Goal: Task Accomplishment & Management: Use online tool/utility

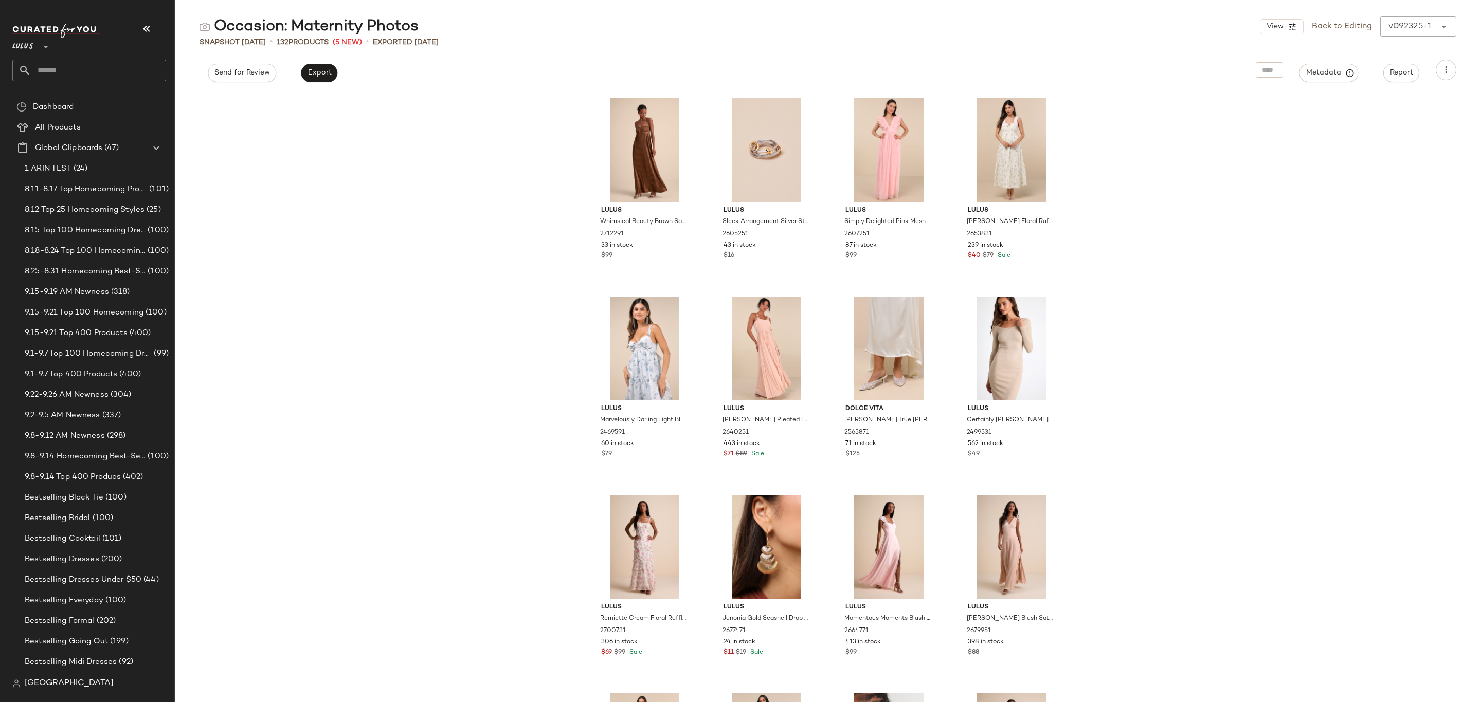
click at [38, 47] on div at bounding box center [45, 41] width 14 height 26
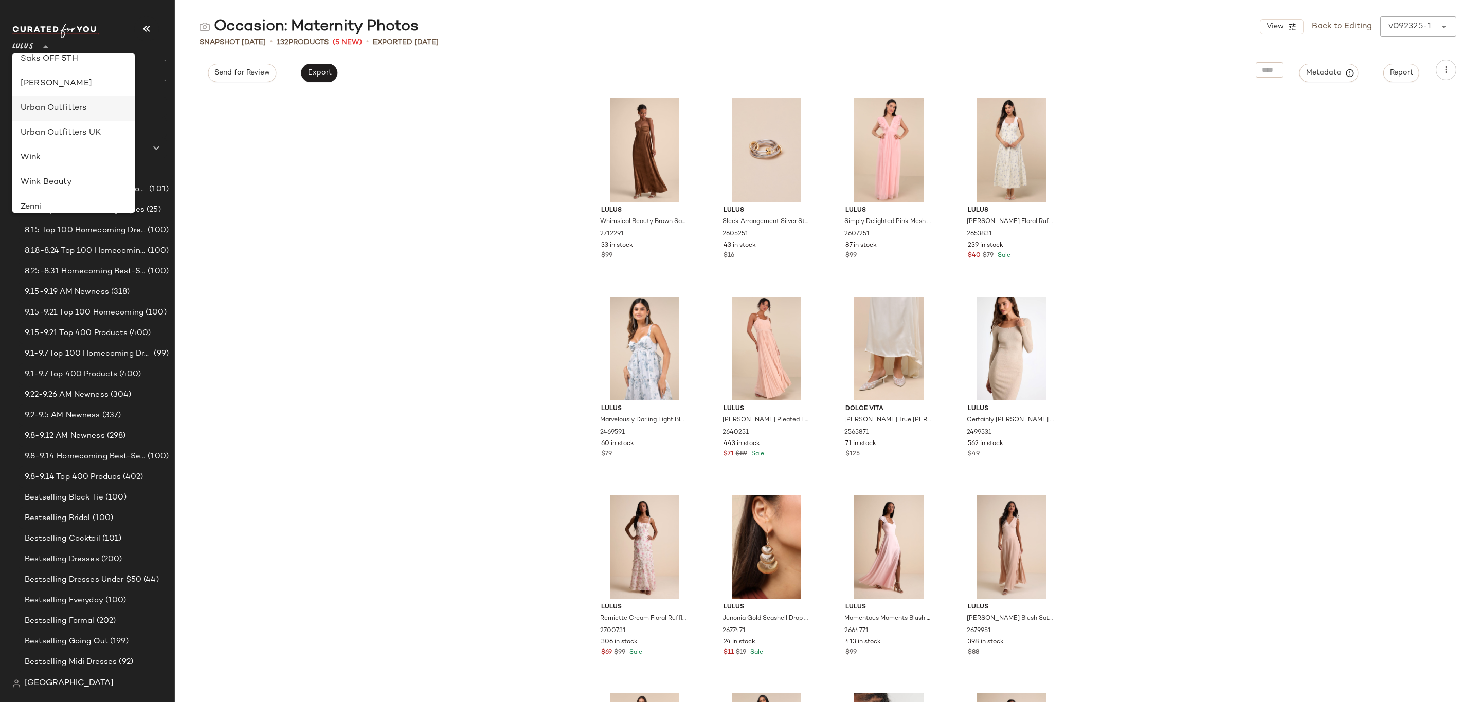
scroll to position [450, 0]
click at [83, 116] on div "Revolve" at bounding box center [74, 113] width 106 height 12
type input "**"
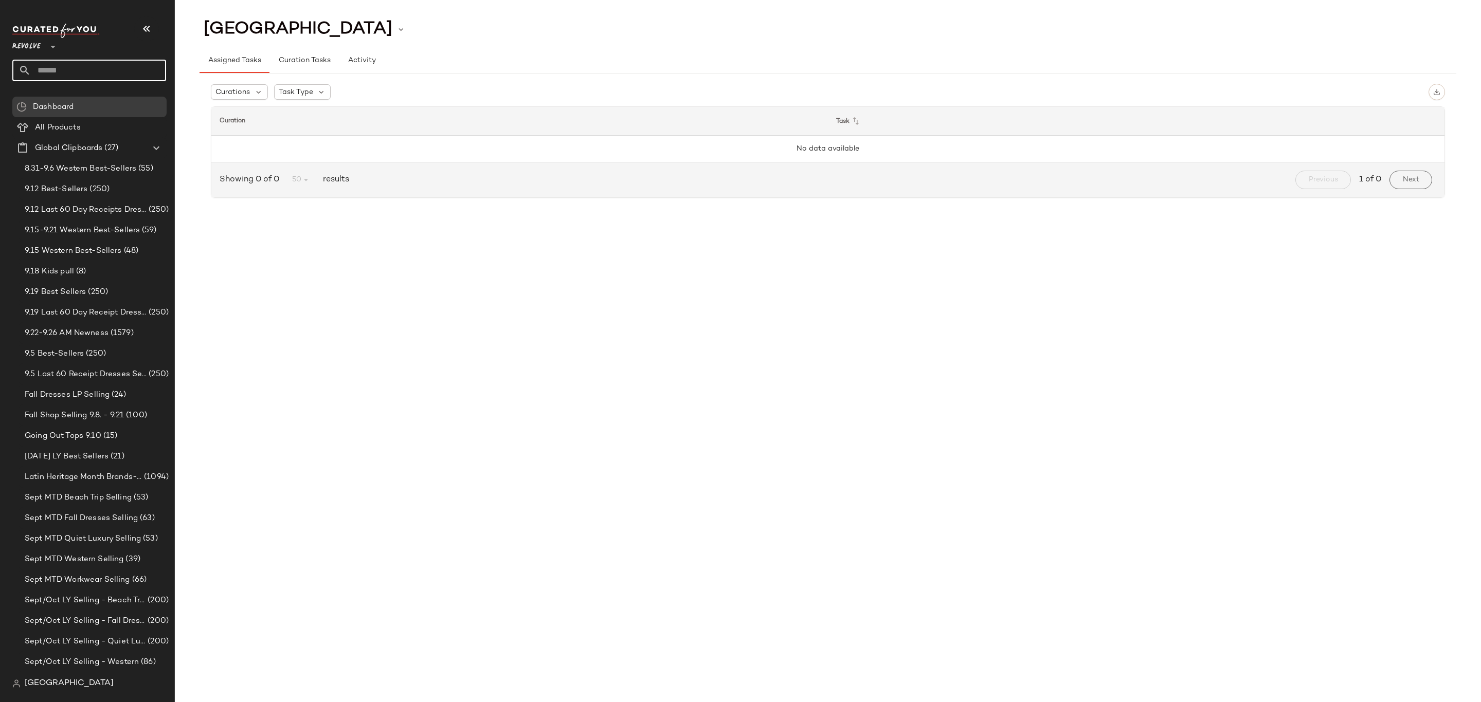
click at [125, 64] on input "text" at bounding box center [98, 71] width 135 height 22
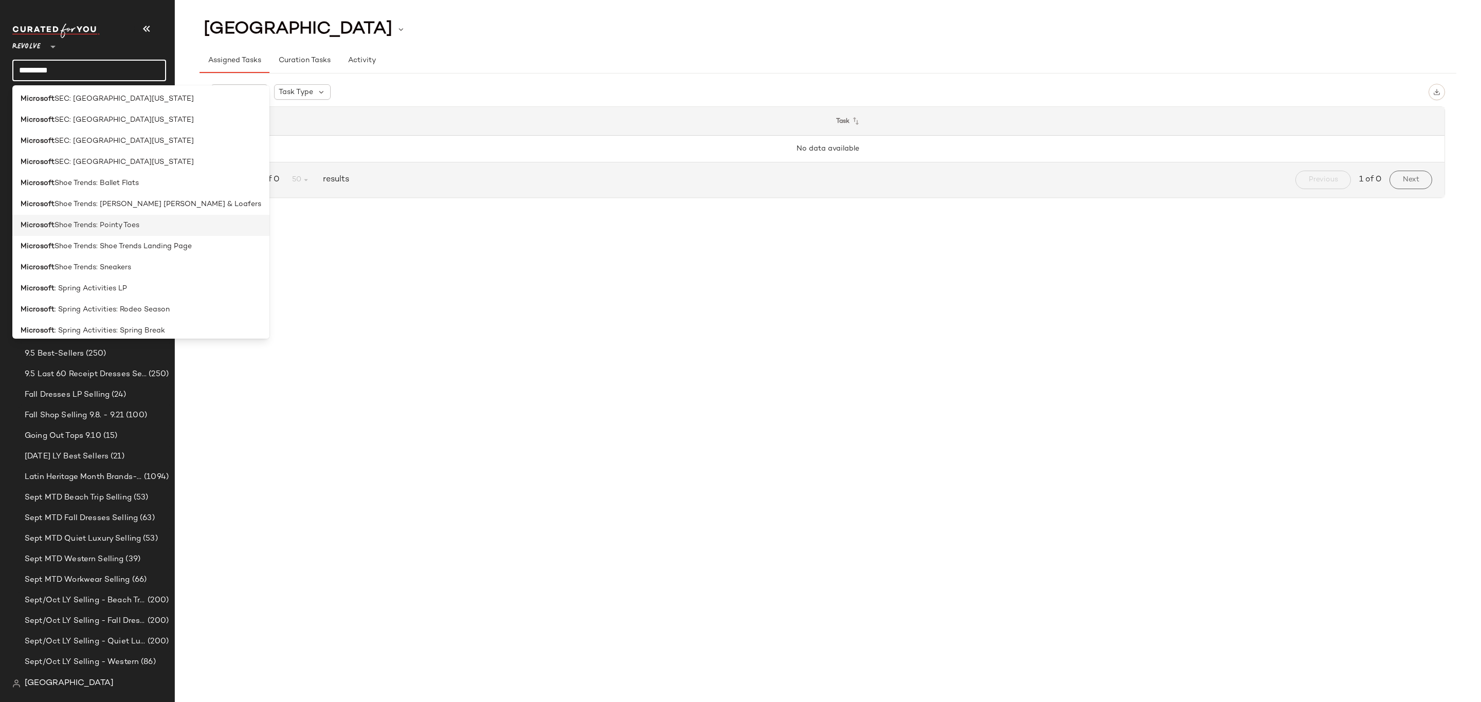
scroll to position [1372, 0]
type input "*********"
click at [153, 156] on div "Microsoft : Spring Activities: Spring Break" at bounding box center [140, 151] width 257 height 21
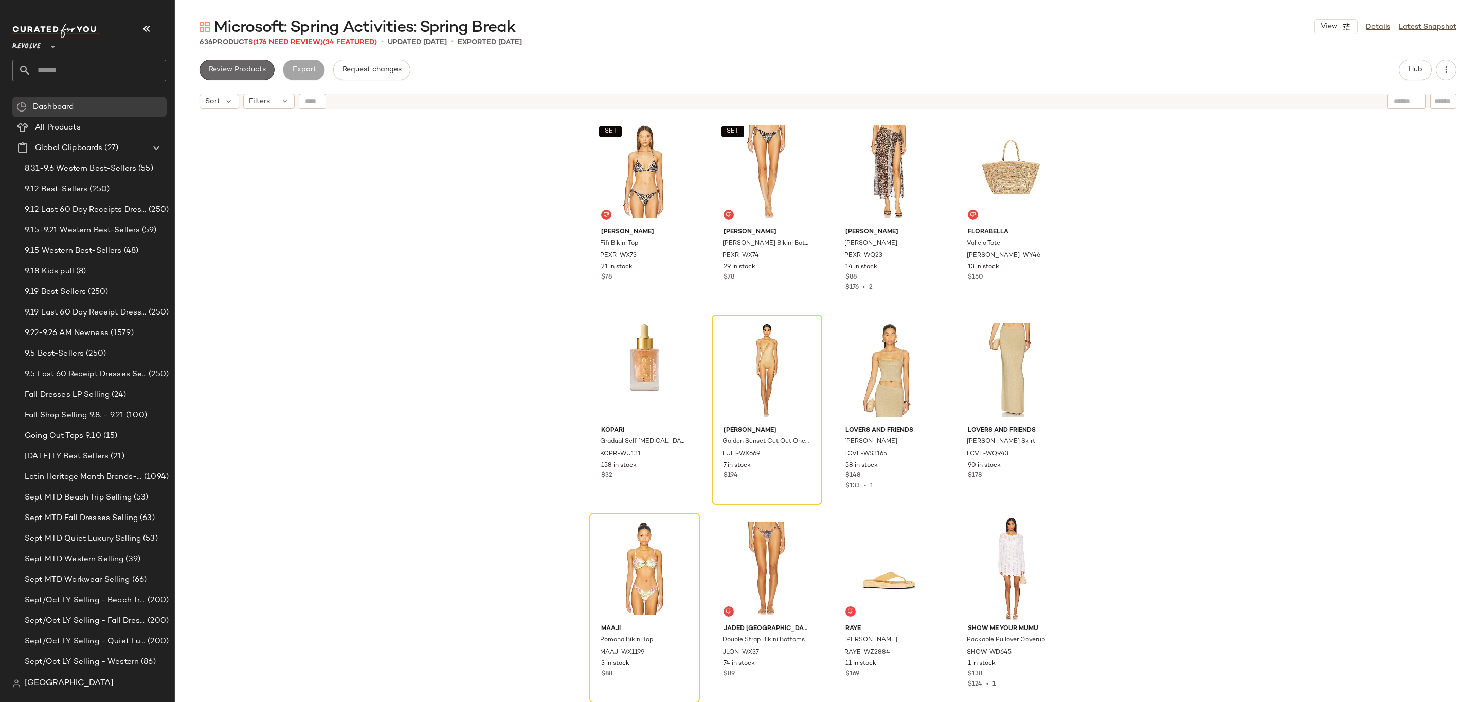
click at [217, 60] on button "Review Products" at bounding box center [236, 70] width 75 height 21
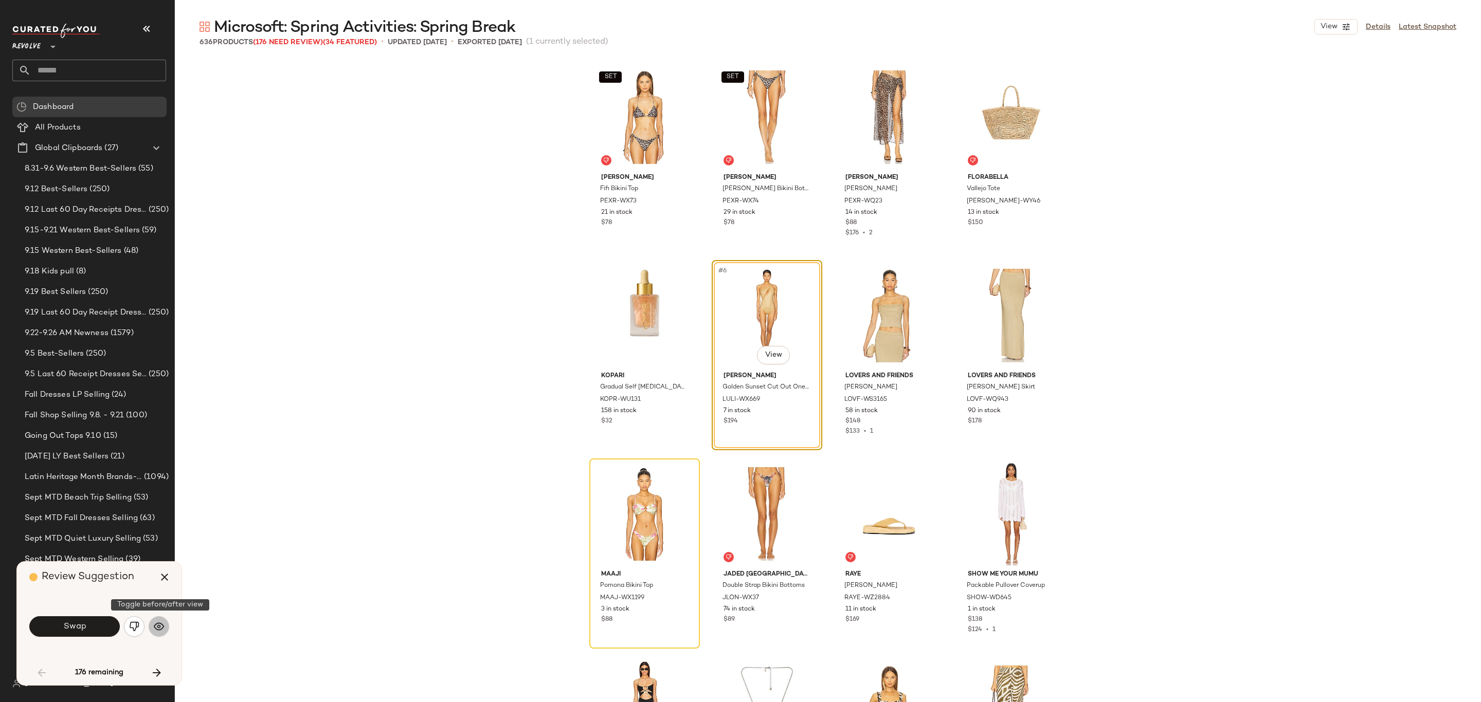
click at [168, 625] on button "button" at bounding box center [159, 626] width 21 height 21
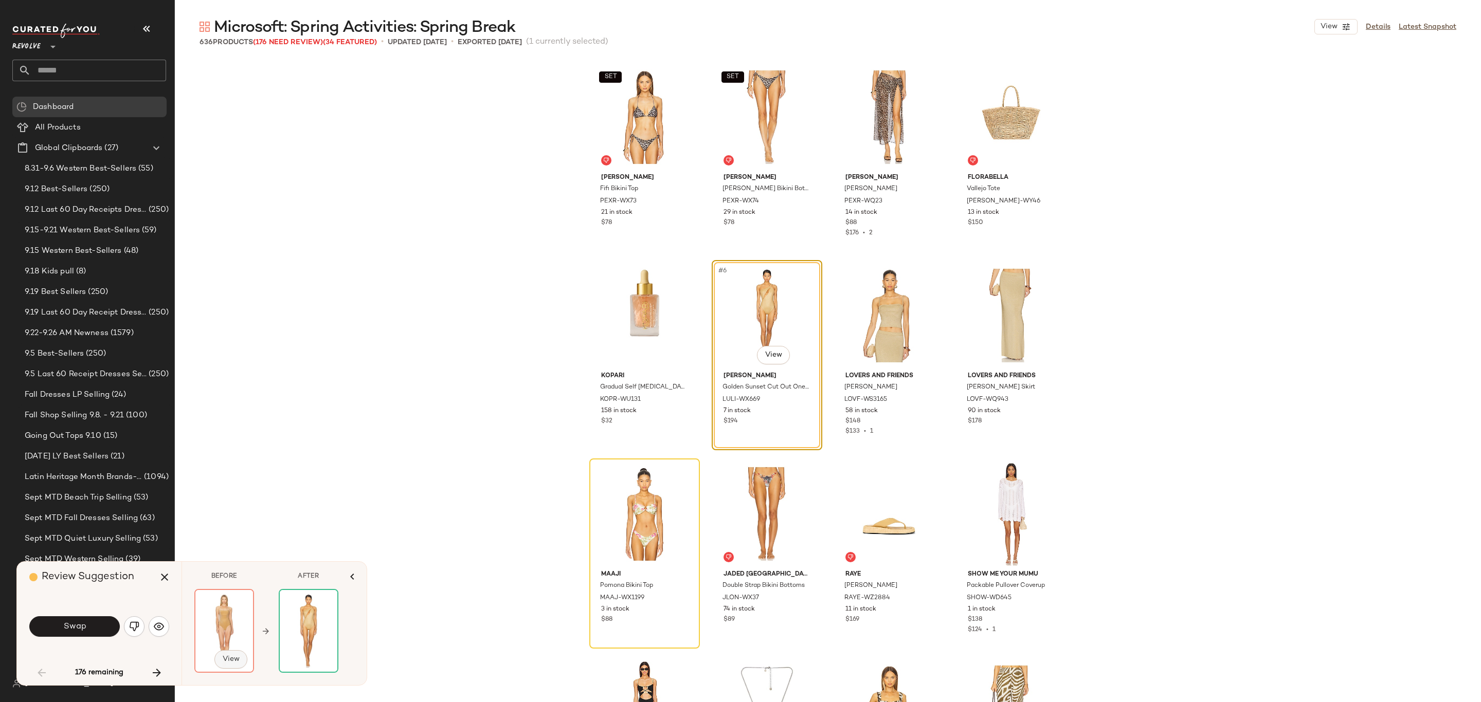
click at [229, 658] on span "View" at bounding box center [230, 660] width 17 height 8
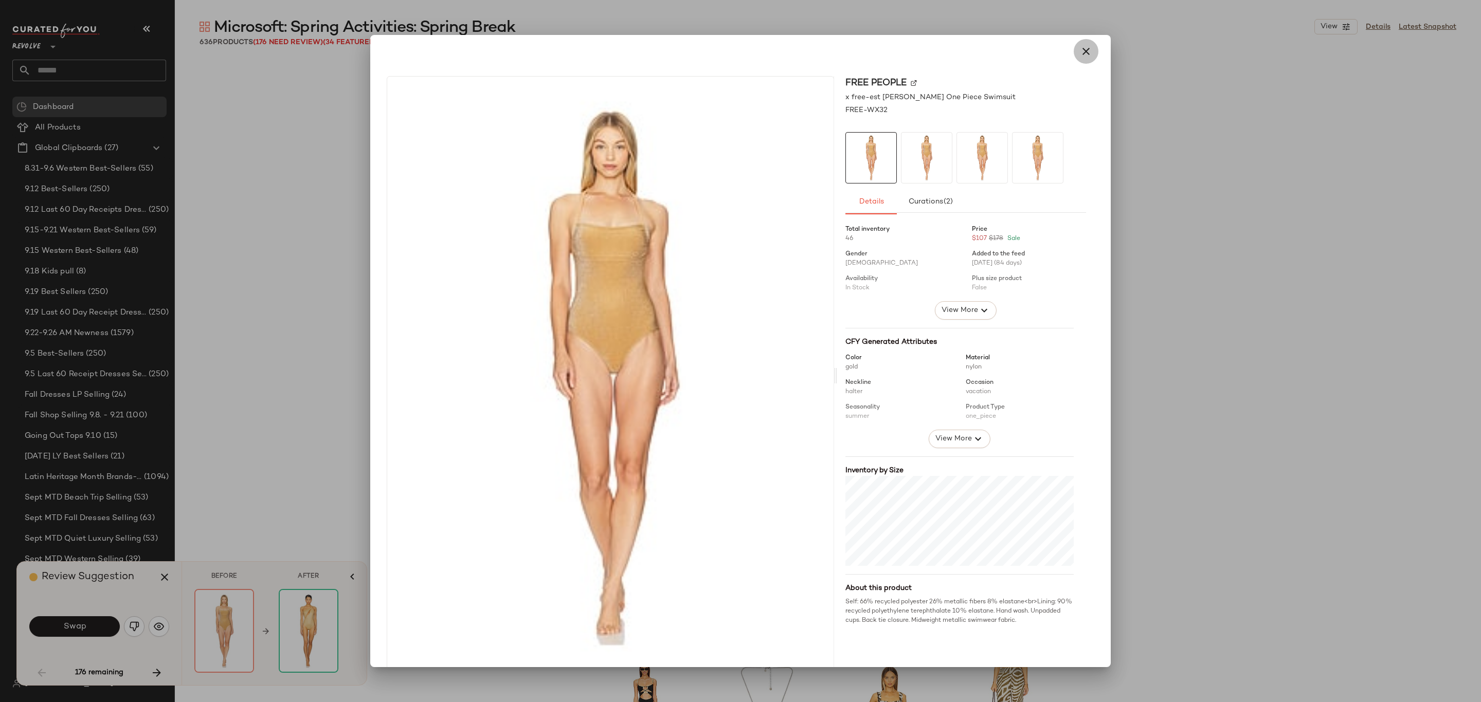
click at [1084, 59] on button "button" at bounding box center [1086, 51] width 25 height 25
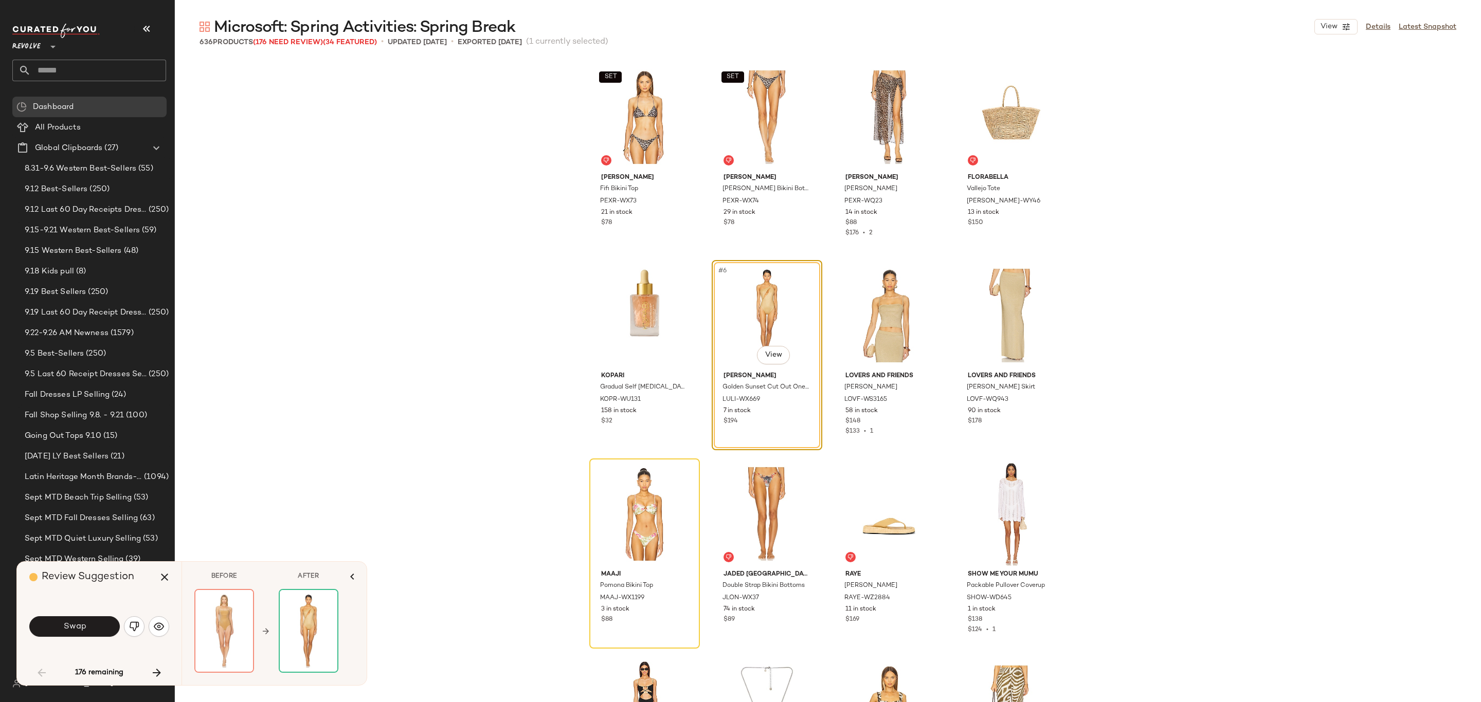
click at [1288, 336] on div "SET [PERSON_NAME] Bikini Top PEXR-WX73 21 in stock $78 SET [PERSON_NAME] Bikini…" at bounding box center [828, 381] width 1306 height 643
click at [760, 330] on div "#6 View" at bounding box center [766, 316] width 103 height 104
click at [839, 266] on span "#7" at bounding box center [844, 271] width 11 height 10
click at [828, 258] on div "SET [PERSON_NAME] Bikini Top PEXR-WX73 21 in stock $78 SET [PERSON_NAME] Bikini…" at bounding box center [827, 382] width 477 height 641
drag, startPoint x: 343, startPoint y: 352, endPoint x: 344, endPoint y: 362, distance: 10.8
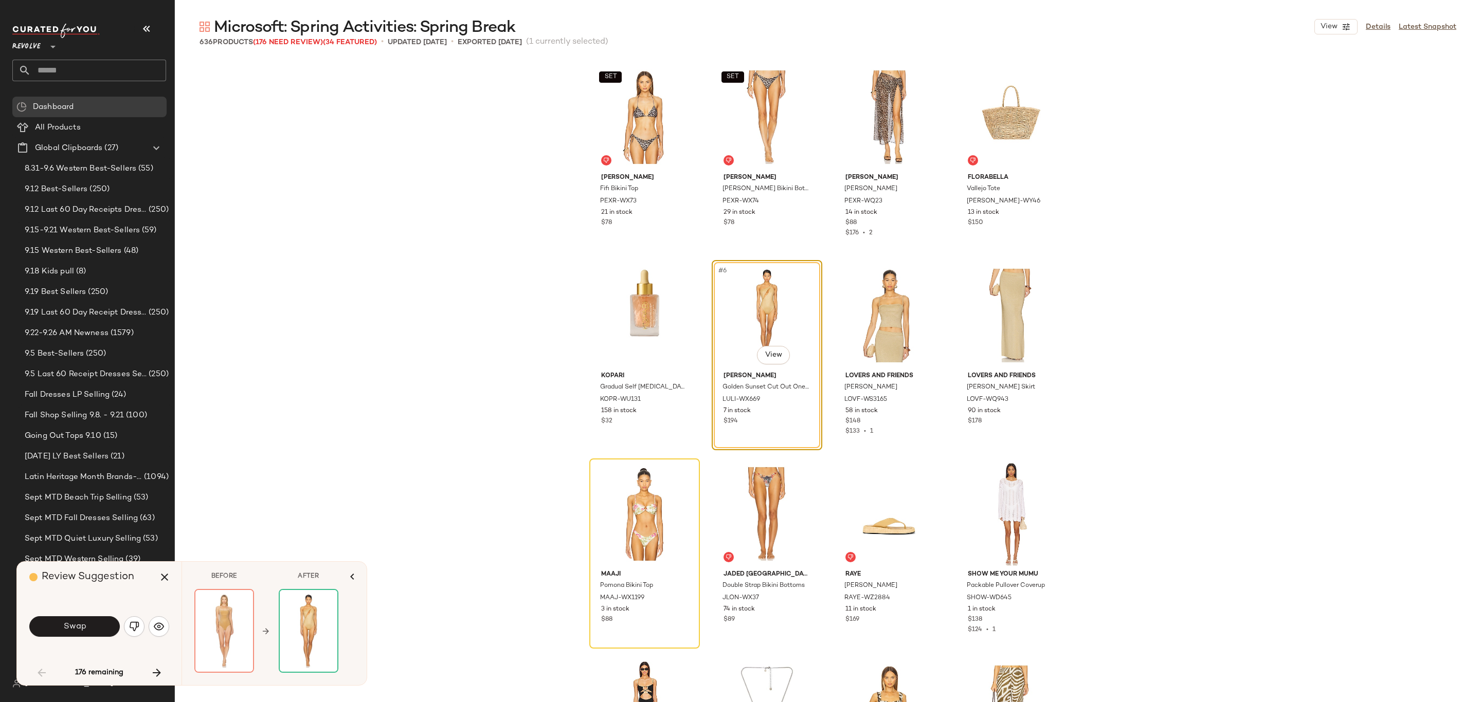
click at [344, 362] on div "SET [PERSON_NAME] Bikini Top PEXR-WX73 21 in stock $78 SET [PERSON_NAME] Bikini…" at bounding box center [828, 381] width 1306 height 643
click at [455, 508] on div "SET [PERSON_NAME] Bikini Top PEXR-WX73 21 in stock $78 SET [PERSON_NAME] Bikini…" at bounding box center [828, 381] width 1306 height 643
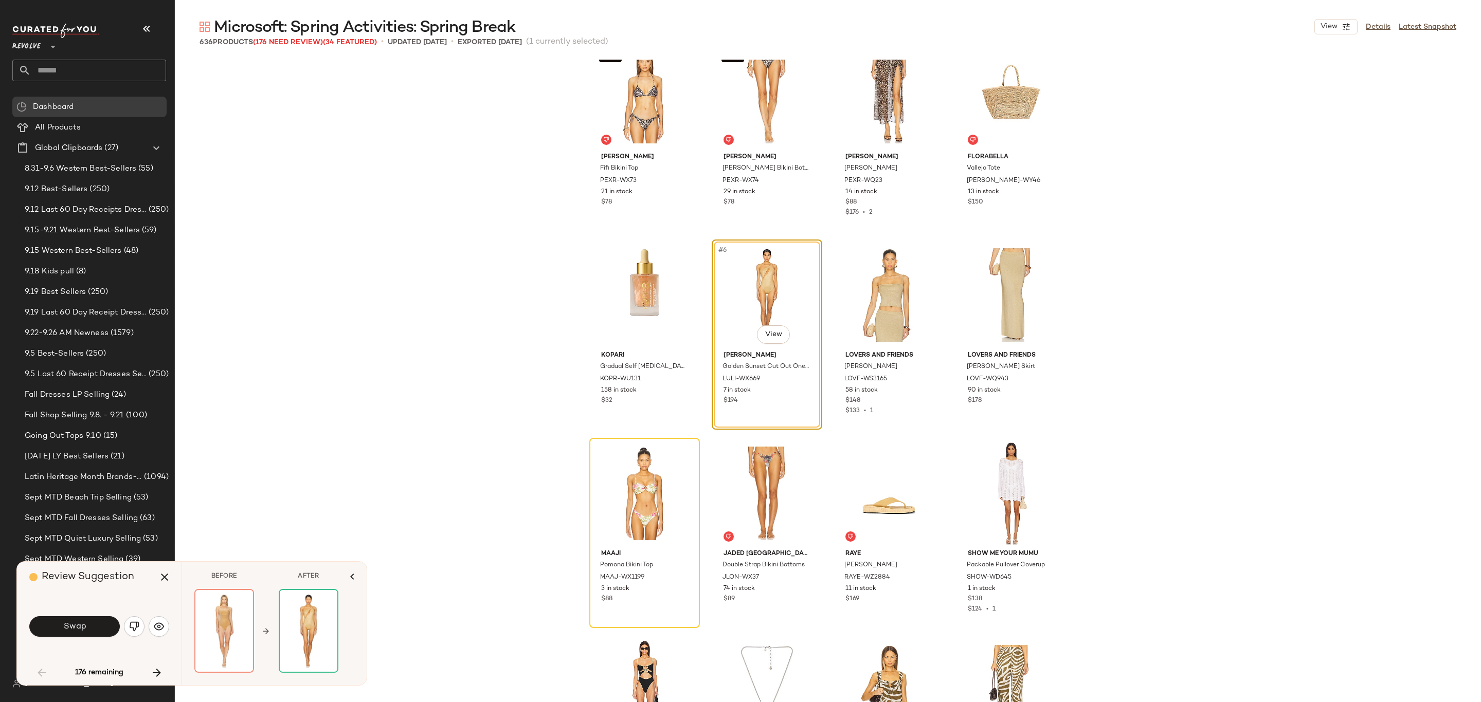
scroll to position [24, 0]
click at [124, 626] on button "button" at bounding box center [134, 626] width 21 height 21
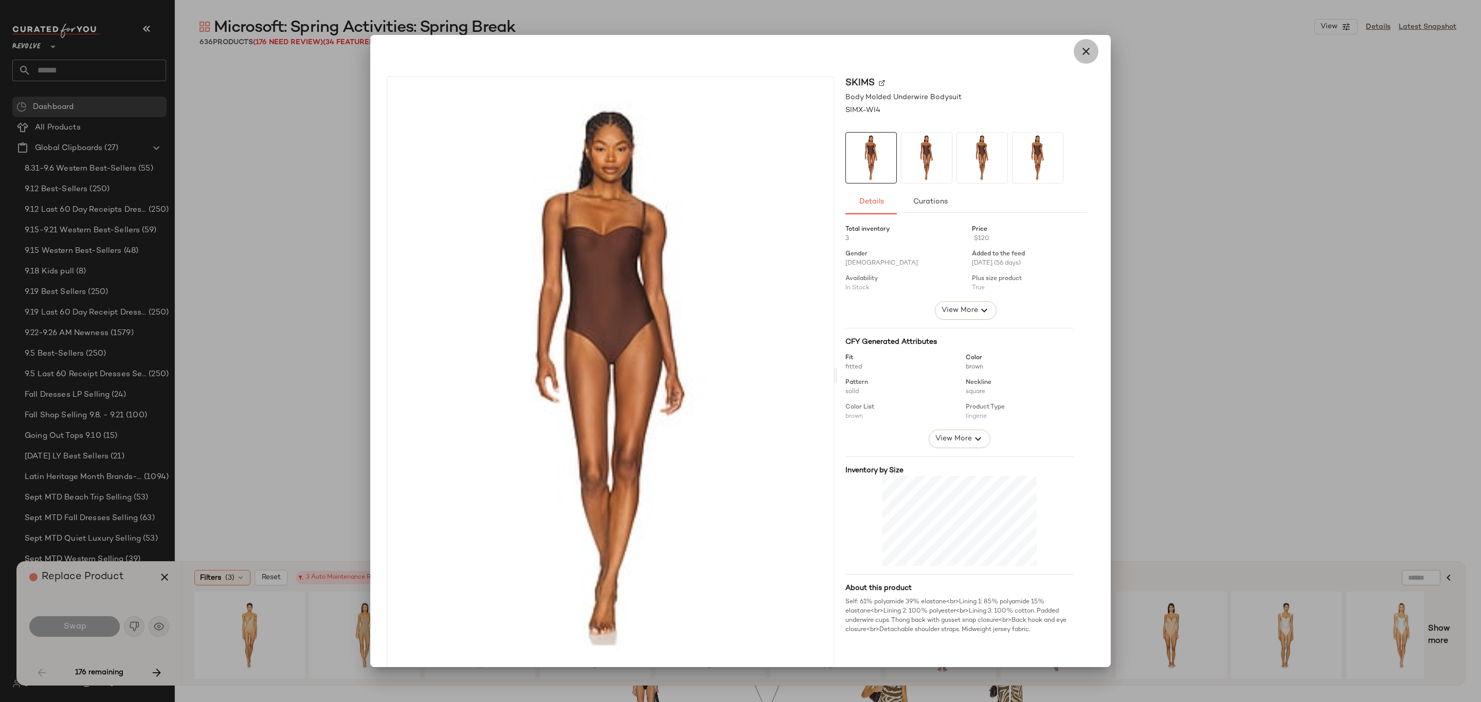
click at [1086, 61] on button "button" at bounding box center [1086, 51] width 25 height 25
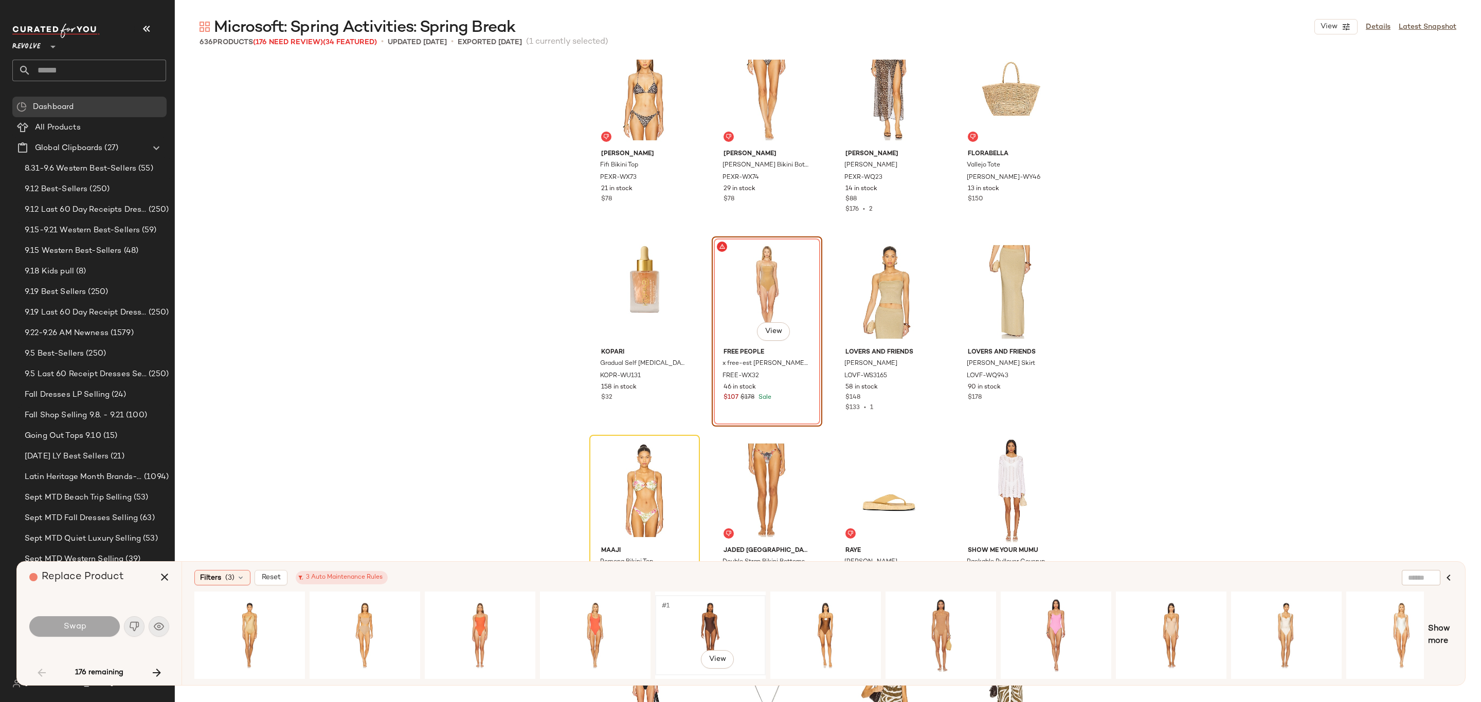
click at [707, 634] on div "#1 View" at bounding box center [710, 635] width 103 height 73
click at [821, 620] on div "#1 View" at bounding box center [825, 635] width 103 height 73
click at [838, 666] on body "Revolve ** Dashboard All Products Global Clipboards (27) 8.31-9.6 Western Best-…" at bounding box center [740, 351] width 1481 height 702
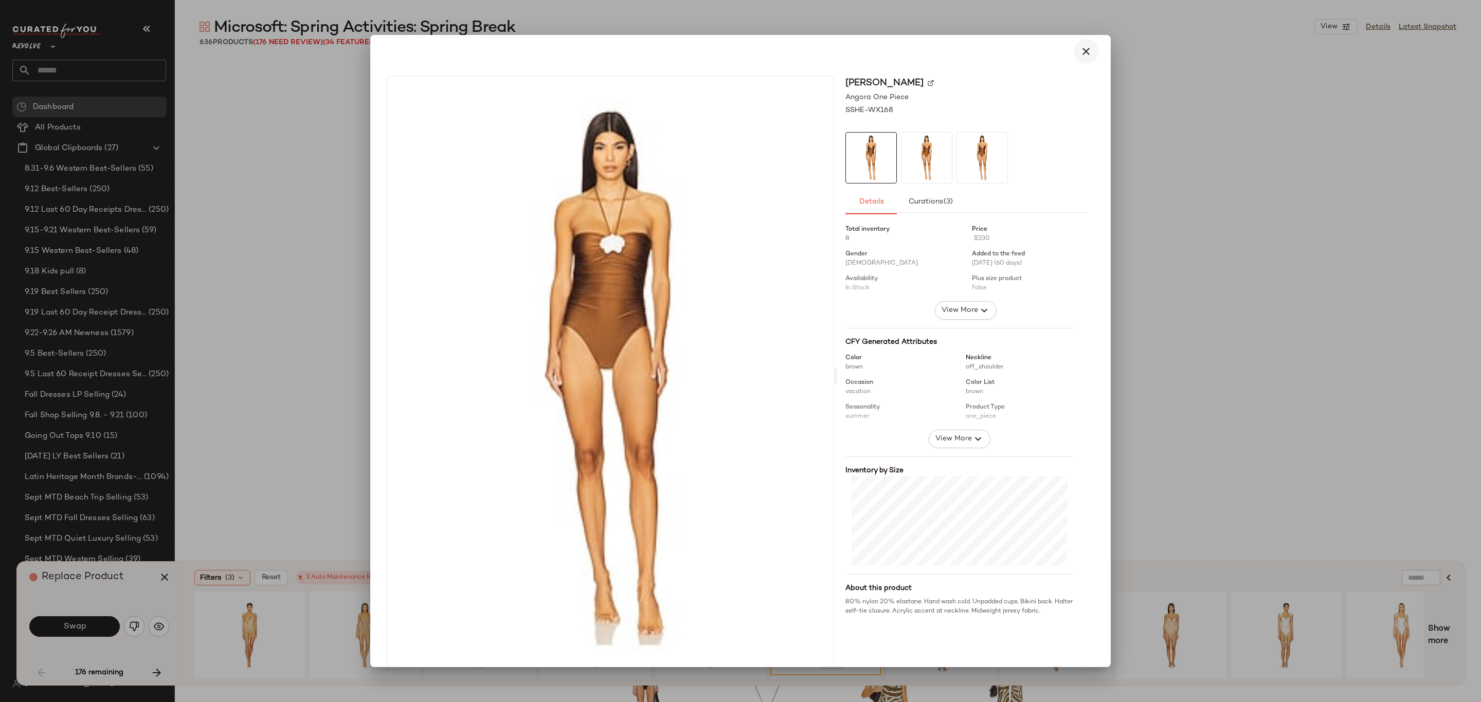
click at [1084, 51] on icon "button" at bounding box center [1086, 51] width 12 height 12
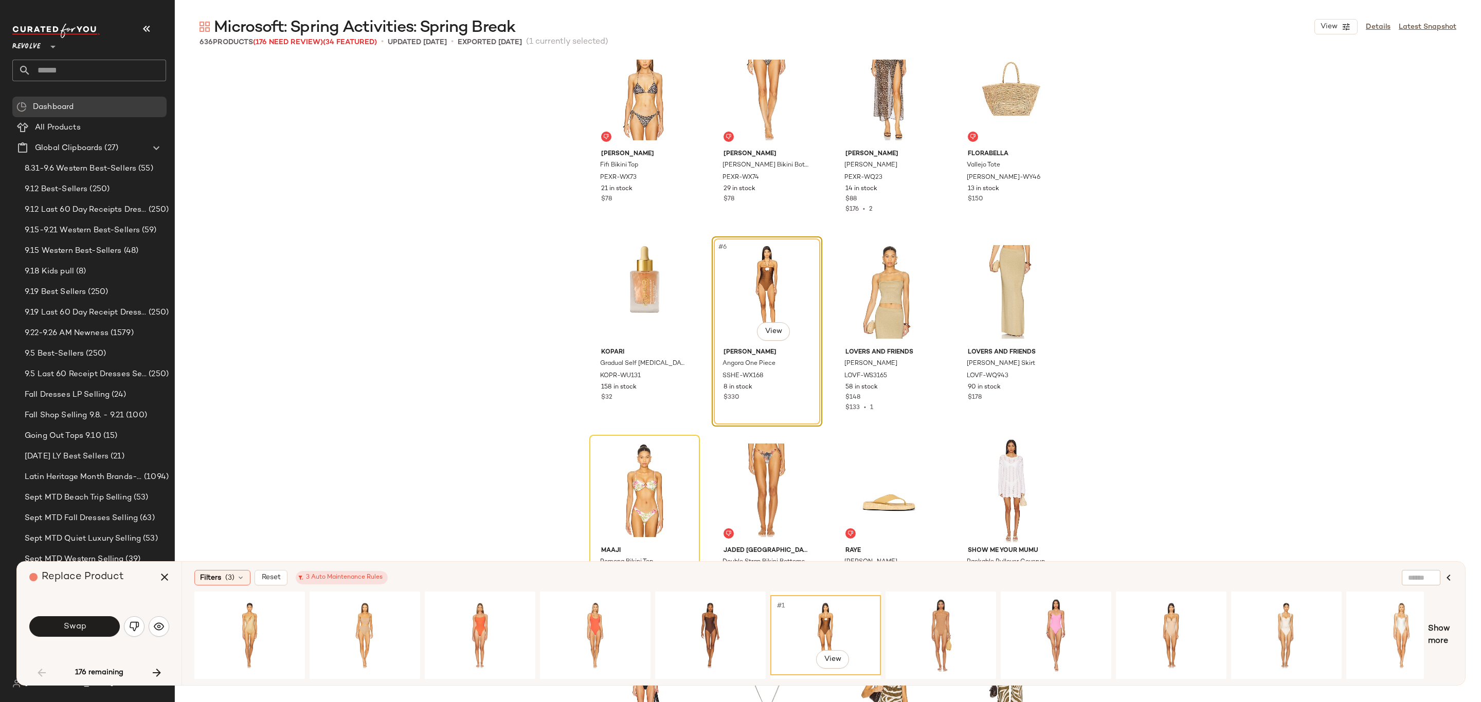
drag, startPoint x: 839, startPoint y: 622, endPoint x: 825, endPoint y: 621, distance: 14.4
click at [838, 622] on div "#1 View" at bounding box center [825, 635] width 103 height 73
click at [47, 624] on button "Swap" at bounding box center [74, 626] width 90 height 21
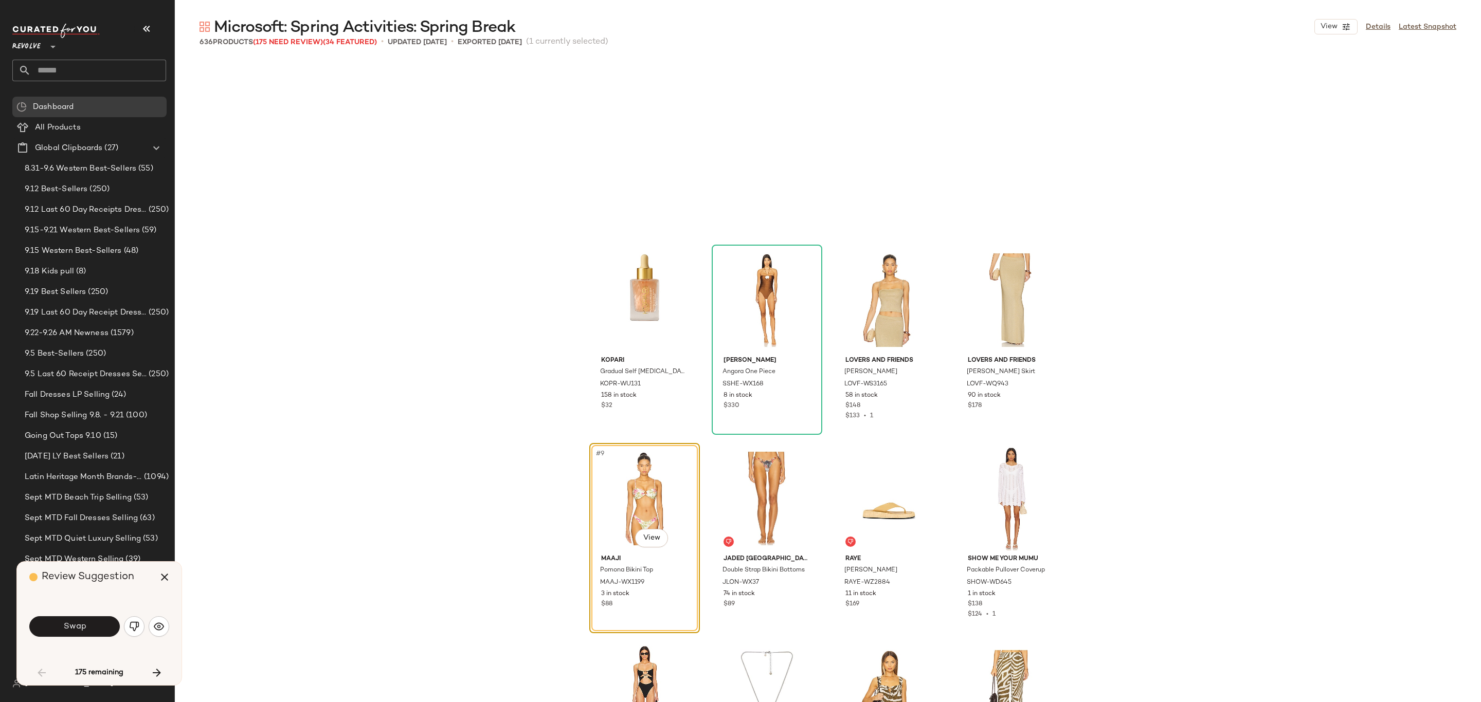
scroll to position [207, 0]
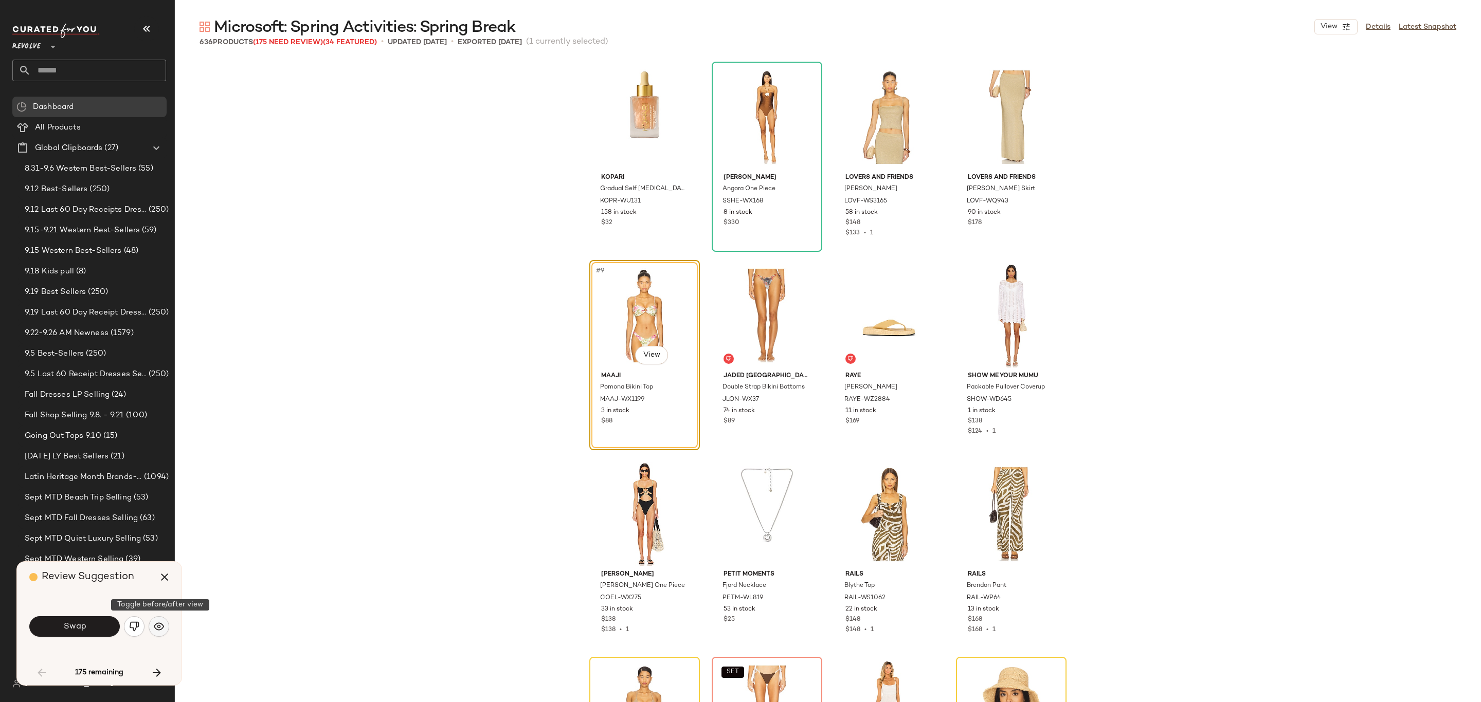
click at [157, 624] on img "button" at bounding box center [159, 627] width 10 height 10
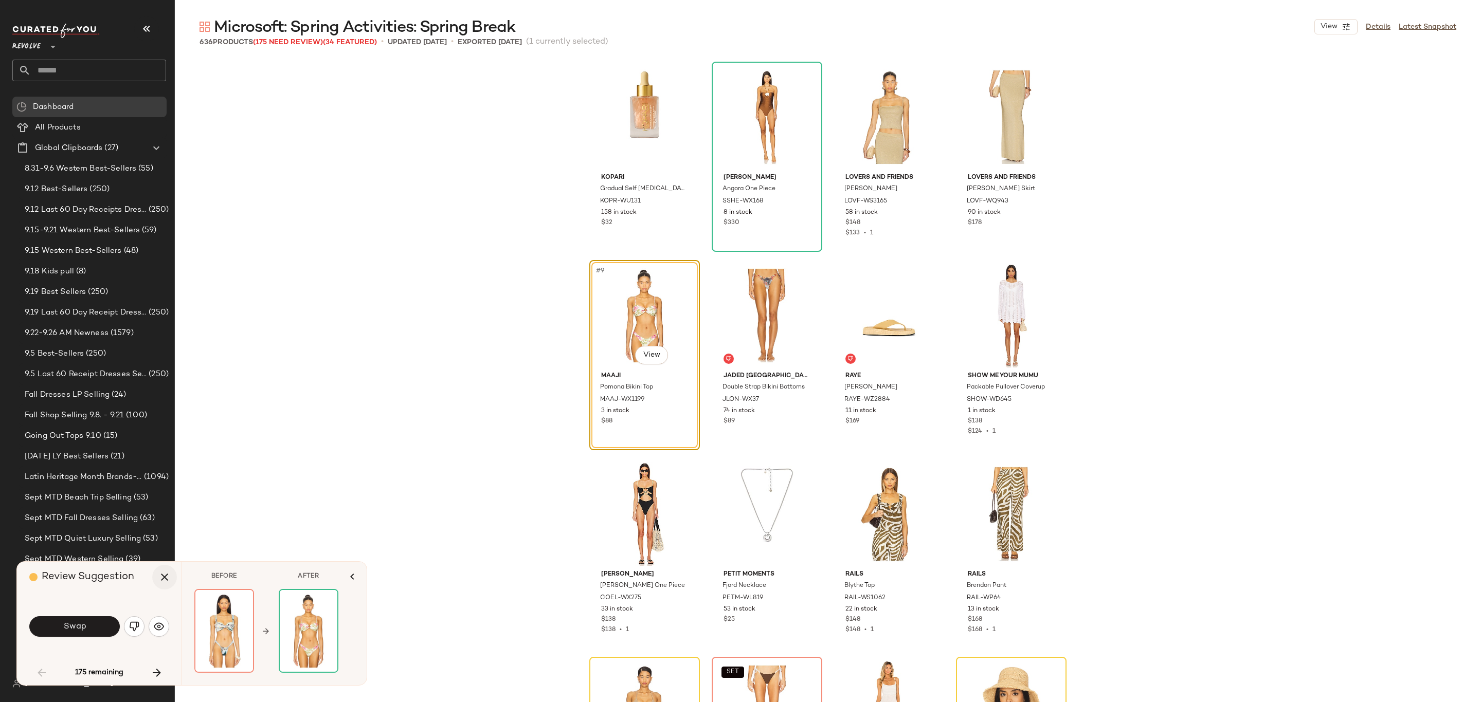
click at [156, 578] on button "button" at bounding box center [164, 577] width 25 height 25
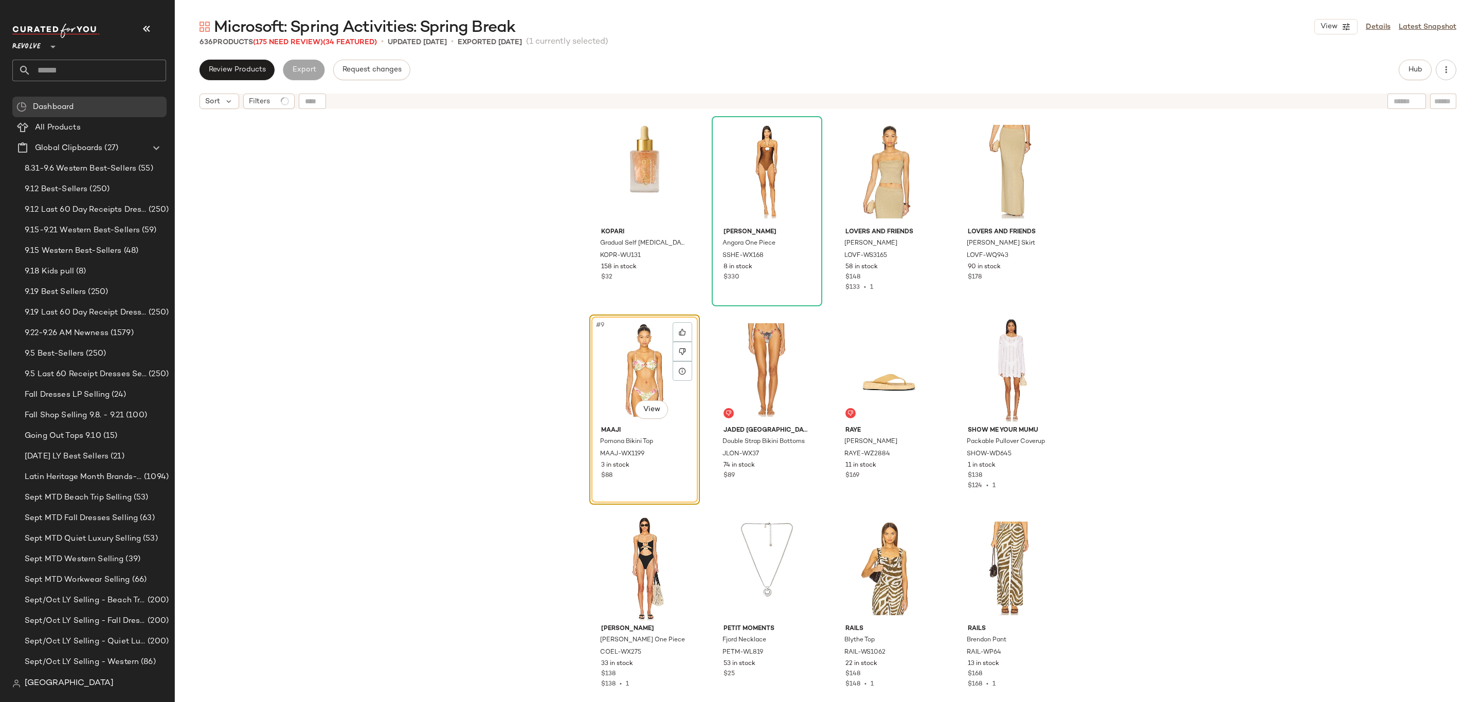
click at [626, 366] on div "#9 View" at bounding box center [644, 370] width 103 height 104
click at [1423, 70] on button "Hub" at bounding box center [1415, 70] width 33 height 21
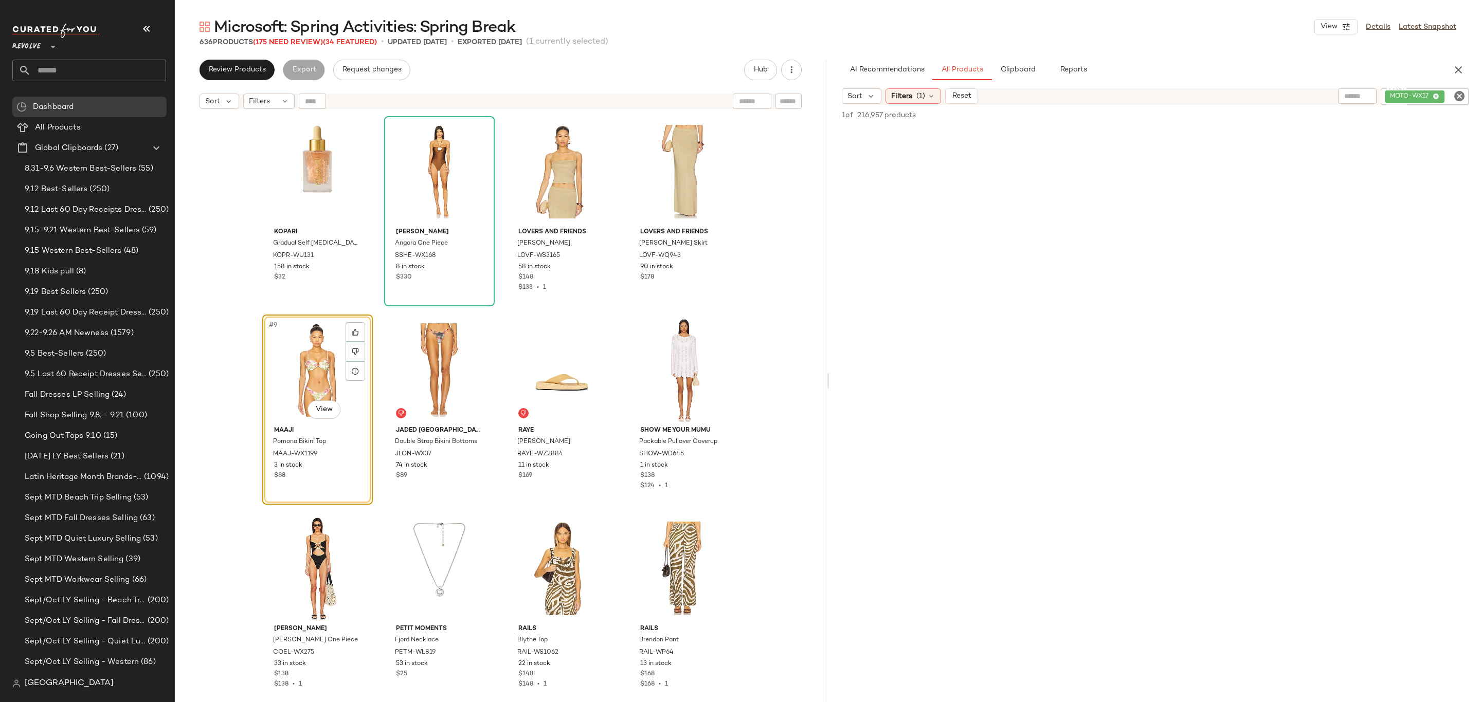
drag, startPoint x: 1447, startPoint y: 99, endPoint x: 1453, endPoint y: 100, distance: 5.2
click at [1448, 99] on input "Filter" at bounding box center [1455, 97] width 18 height 11
click at [1464, 97] on icon "Clear Filter" at bounding box center [1459, 96] width 12 height 12
click at [909, 91] on span "Filters" at bounding box center [901, 96] width 21 height 11
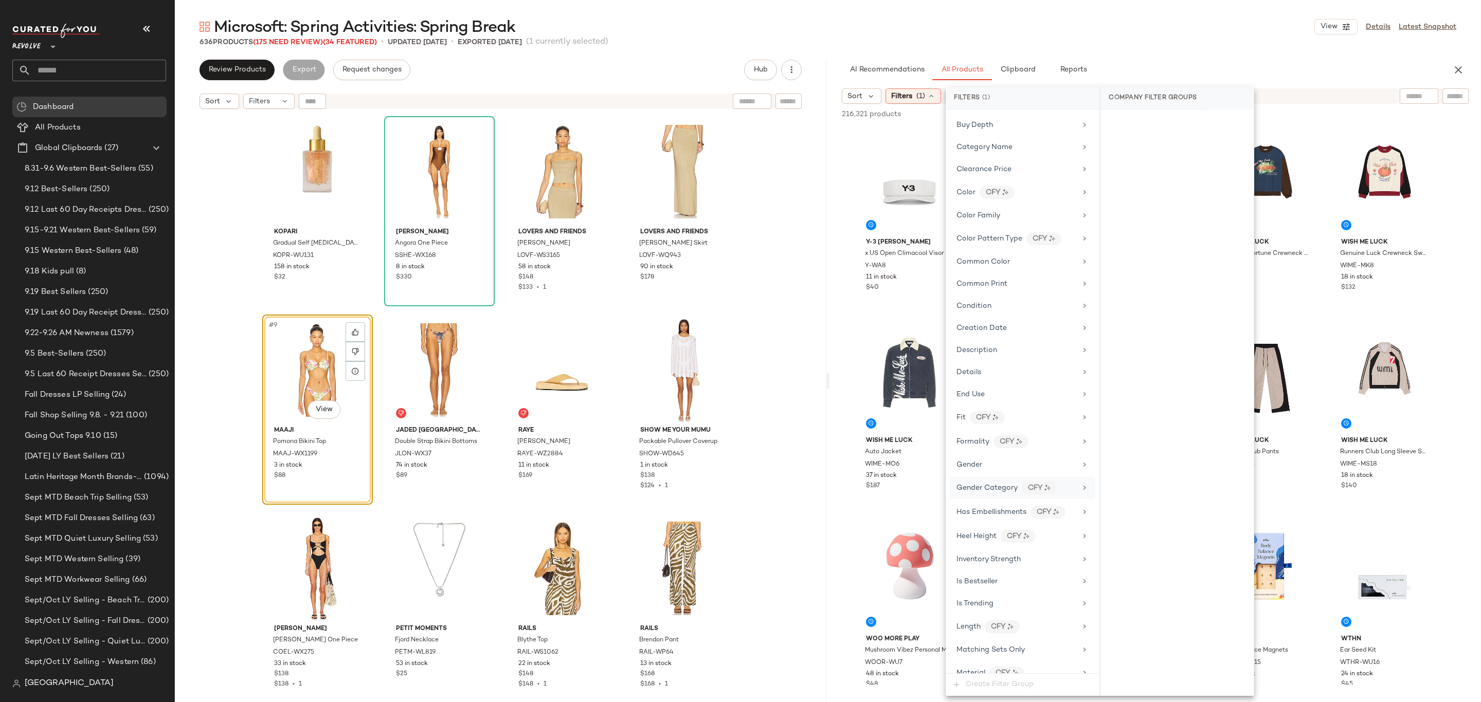
scroll to position [296, 0]
click at [996, 542] on div "Matching Sets Only" at bounding box center [990, 536] width 68 height 11
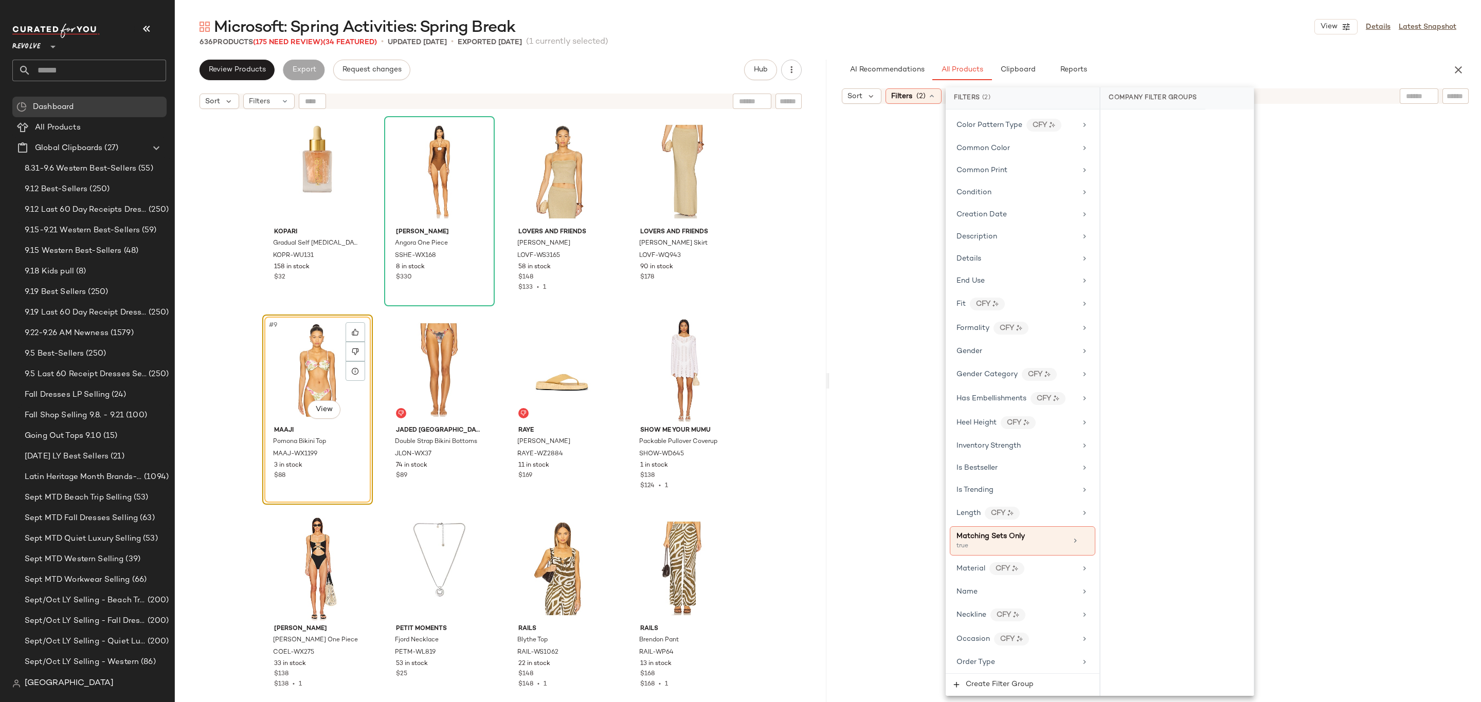
click at [1230, 20] on div "Microsoft: Spring Activities: Spring Break View Details Latest Snapshot" at bounding box center [828, 26] width 1306 height 21
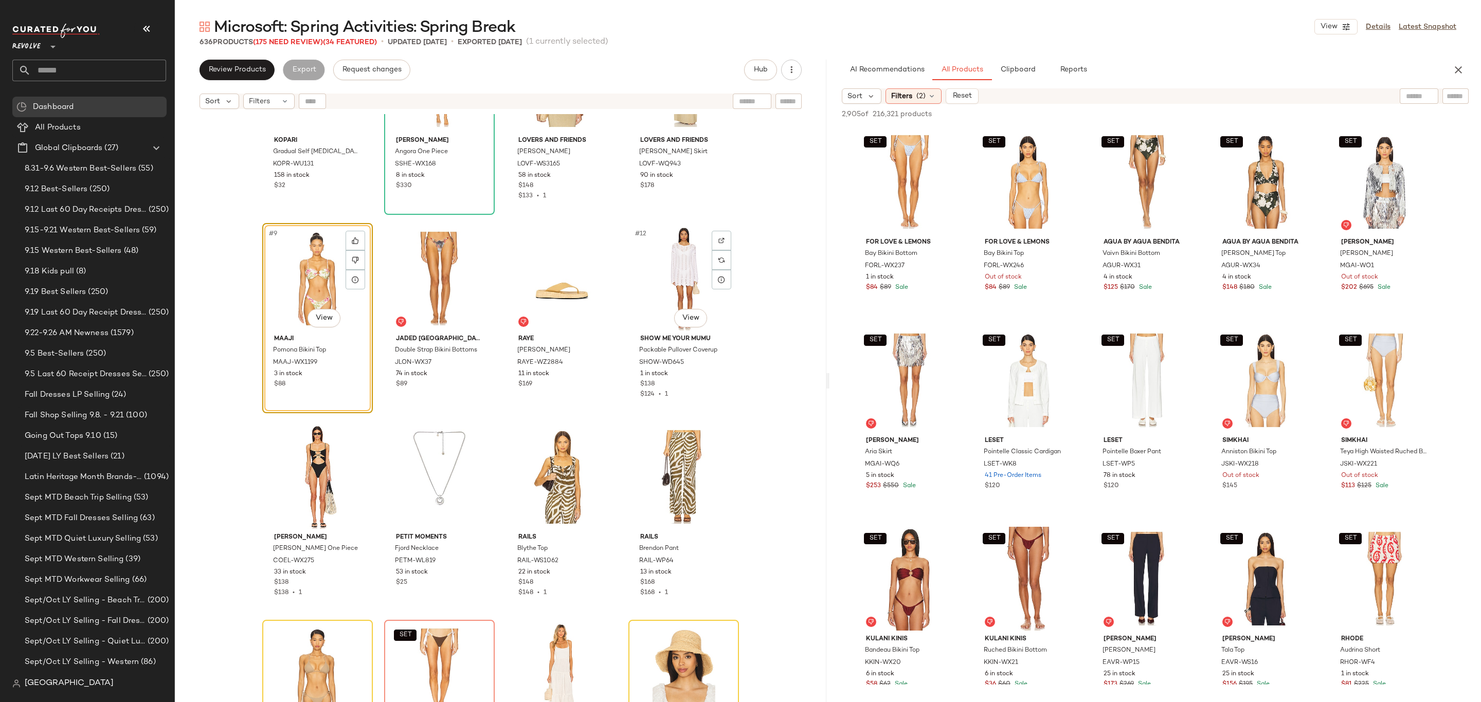
scroll to position [293, 0]
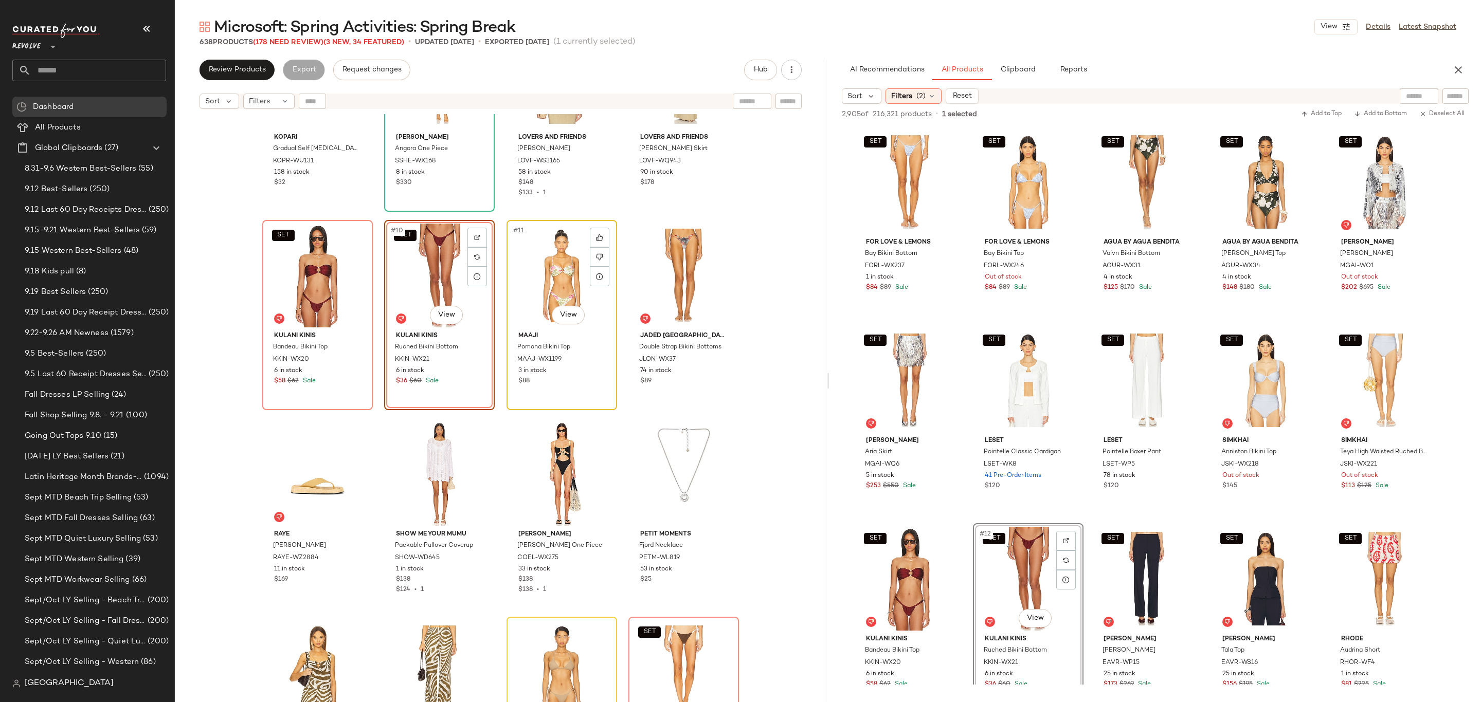
click at [549, 283] on div "#11 View" at bounding box center [561, 276] width 103 height 104
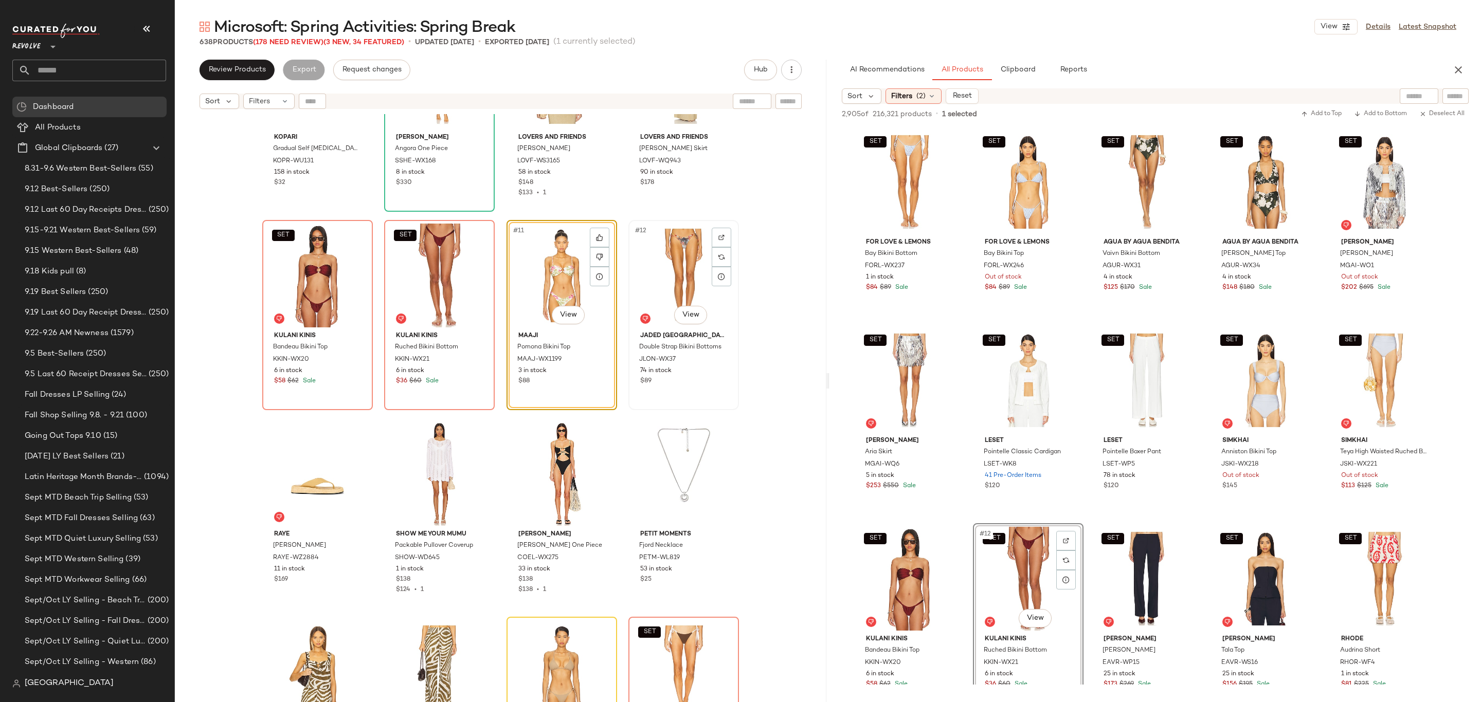
click at [654, 279] on div "#12 View" at bounding box center [683, 276] width 103 height 104
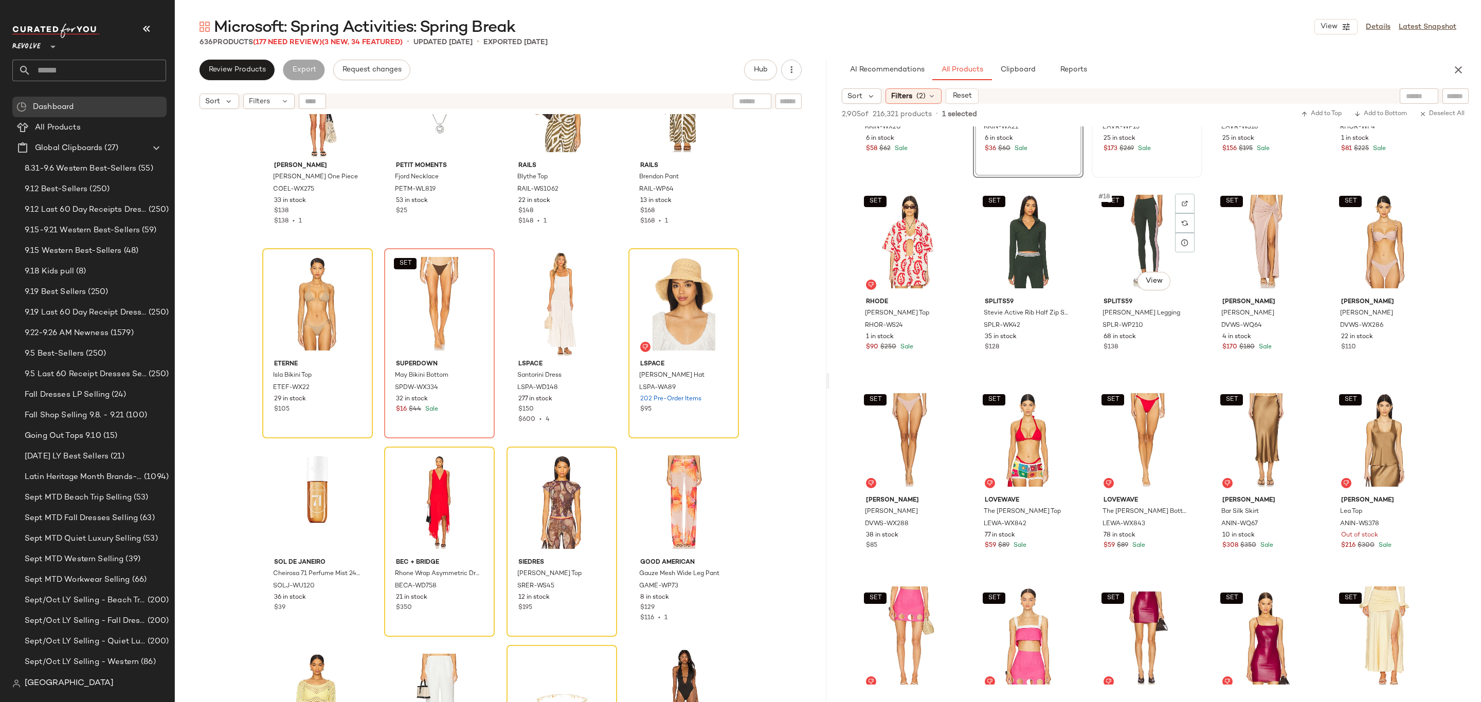
scroll to position [463, 0]
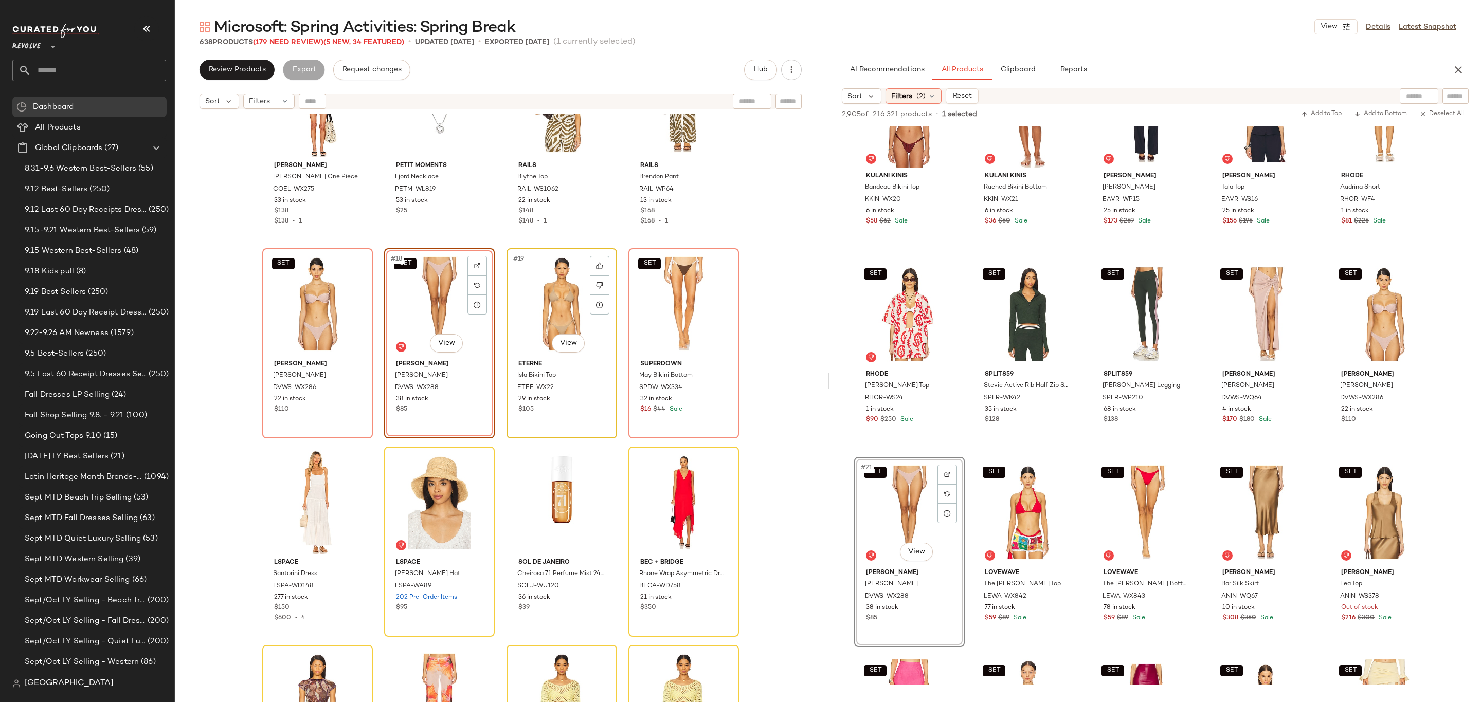
drag, startPoint x: 564, startPoint y: 309, endPoint x: 564, endPoint y: 314, distance: 5.2
click at [564, 310] on div "#19 View" at bounding box center [561, 304] width 103 height 104
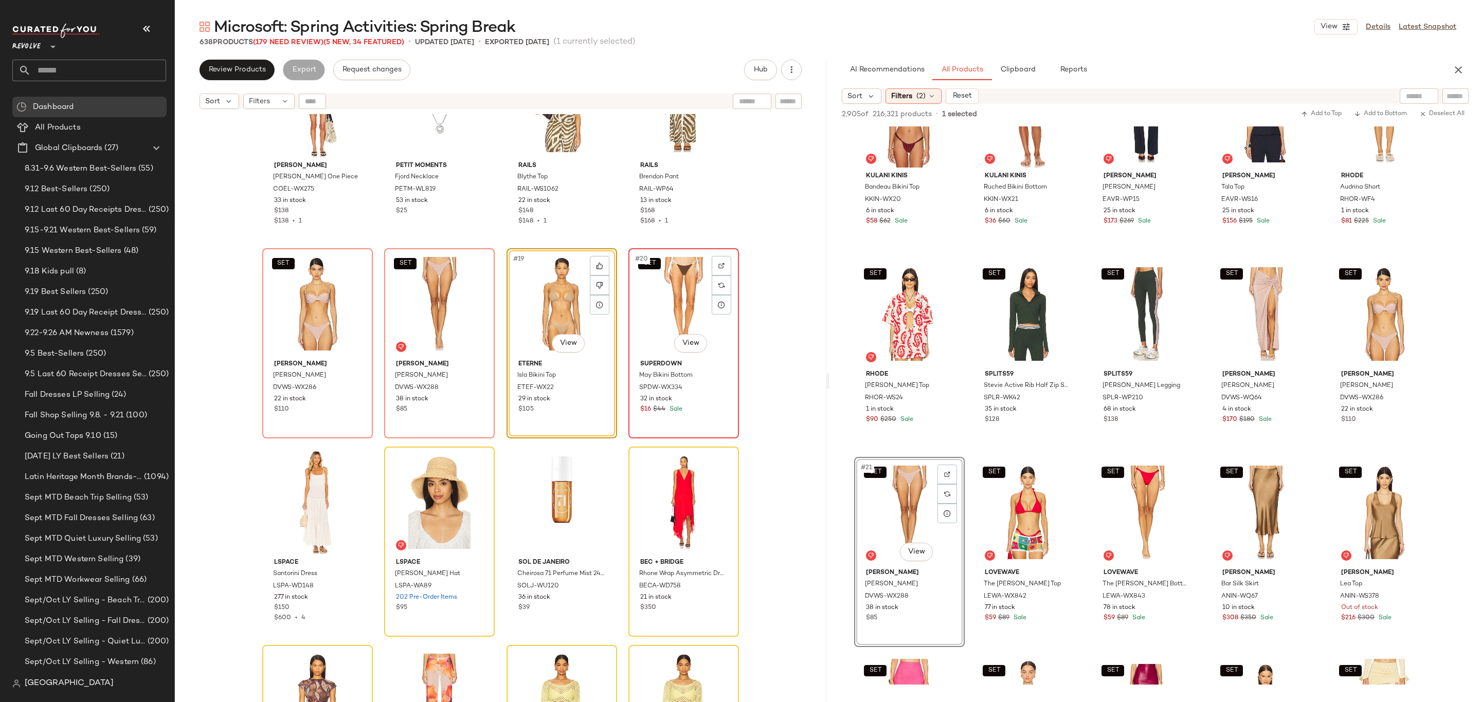
click at [682, 307] on div "SET #20 View" at bounding box center [683, 304] width 103 height 104
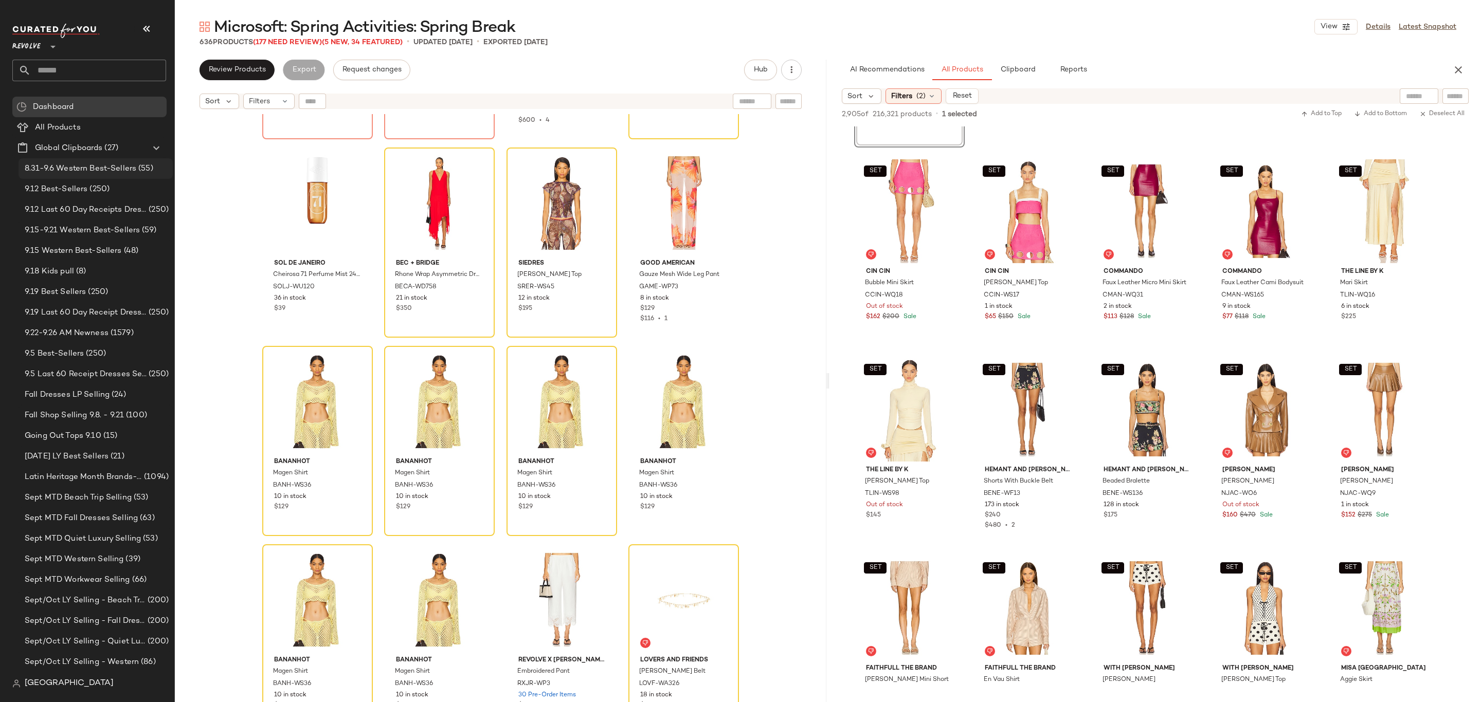
scroll to position [970, 0]
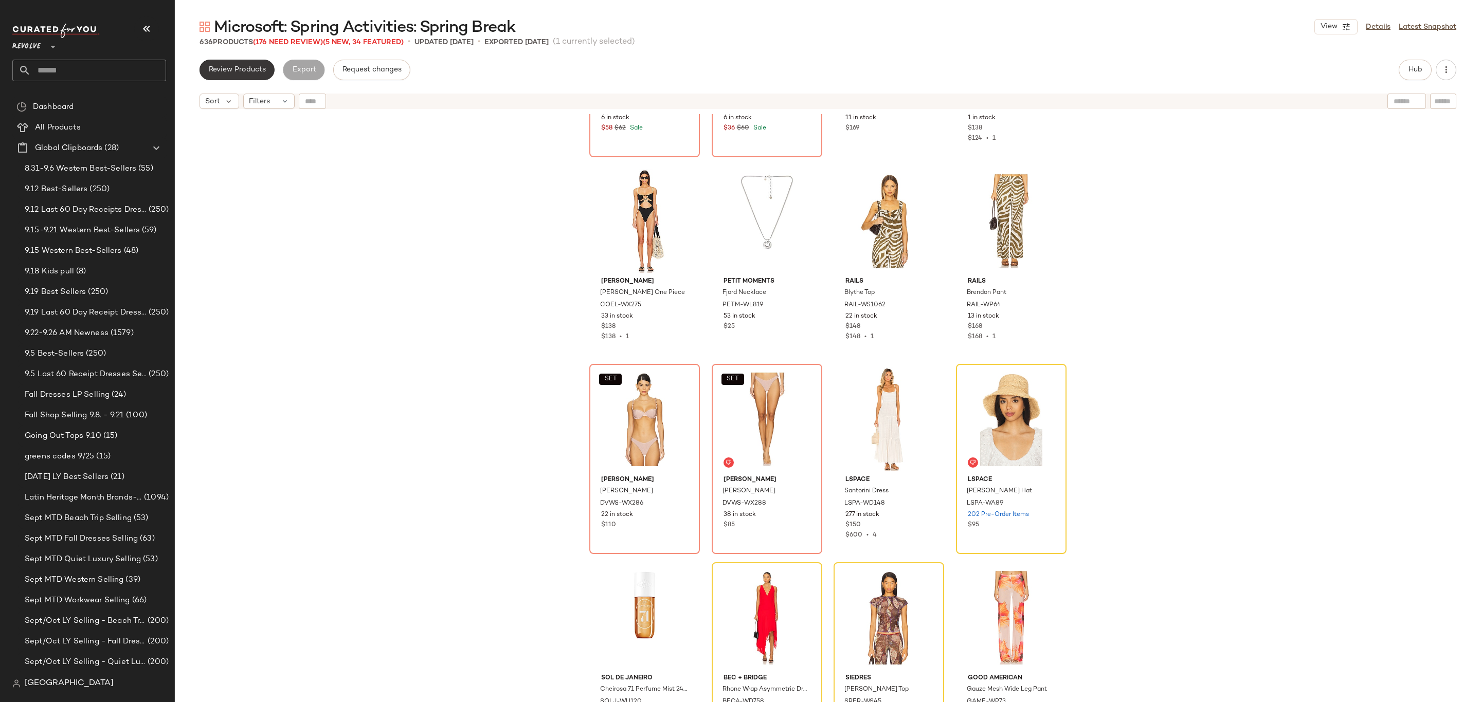
click at [244, 72] on span "Review Products" at bounding box center [237, 70] width 58 height 8
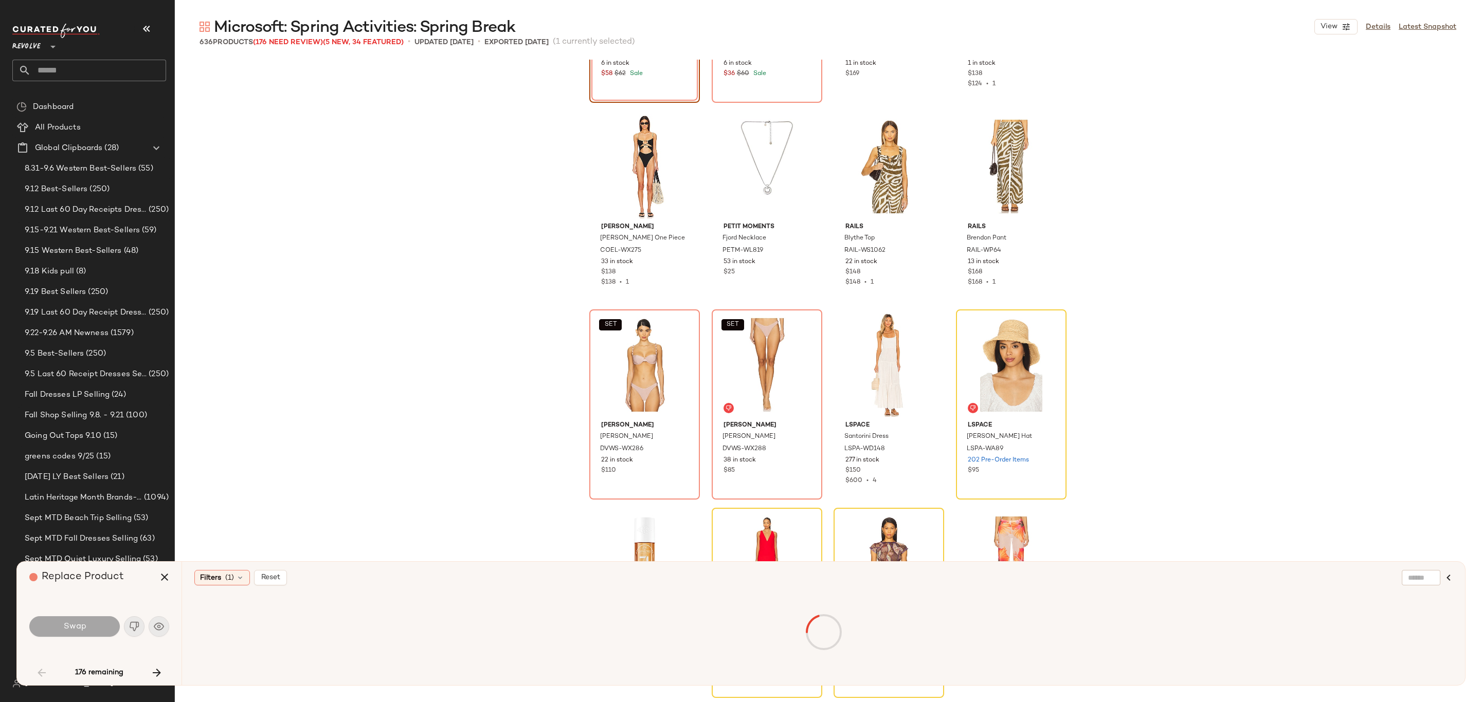
scroll to position [198, 0]
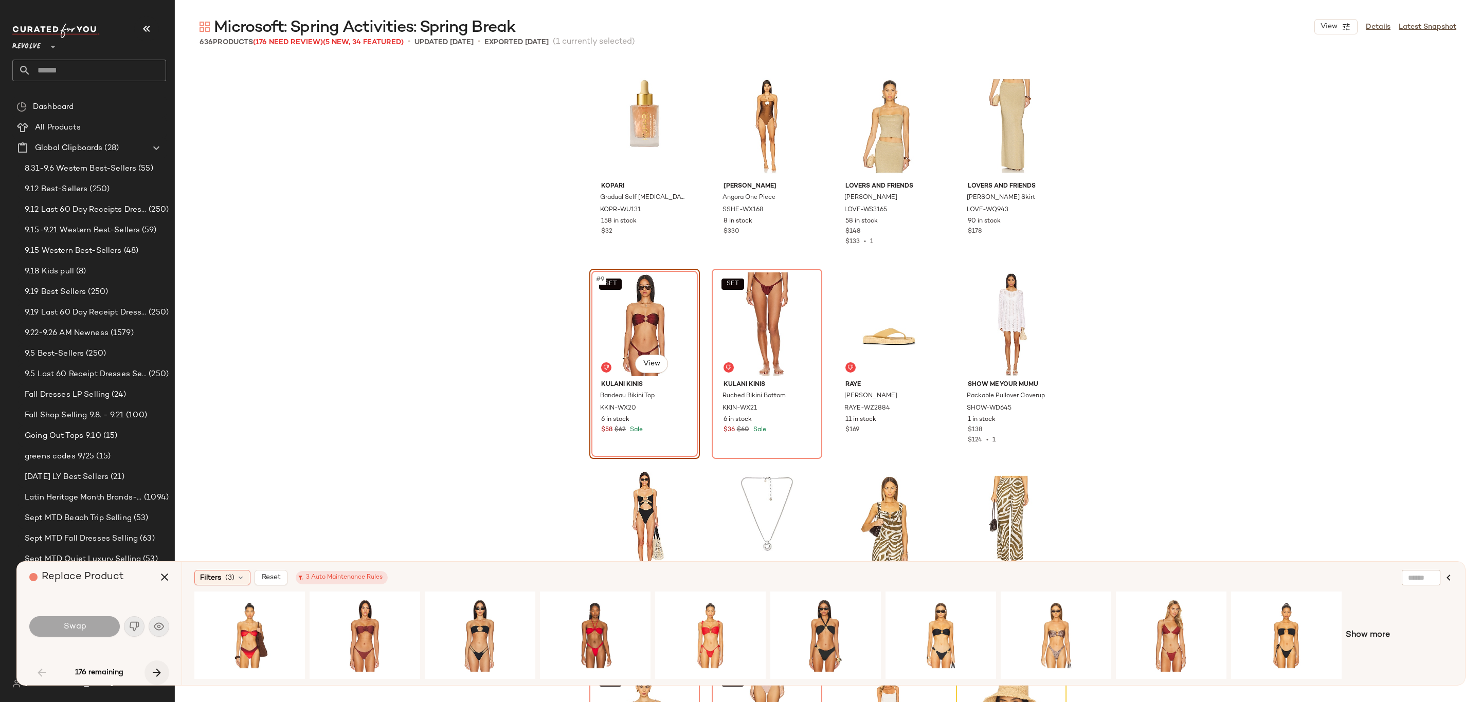
click at [156, 676] on icon "button" at bounding box center [157, 673] width 12 height 12
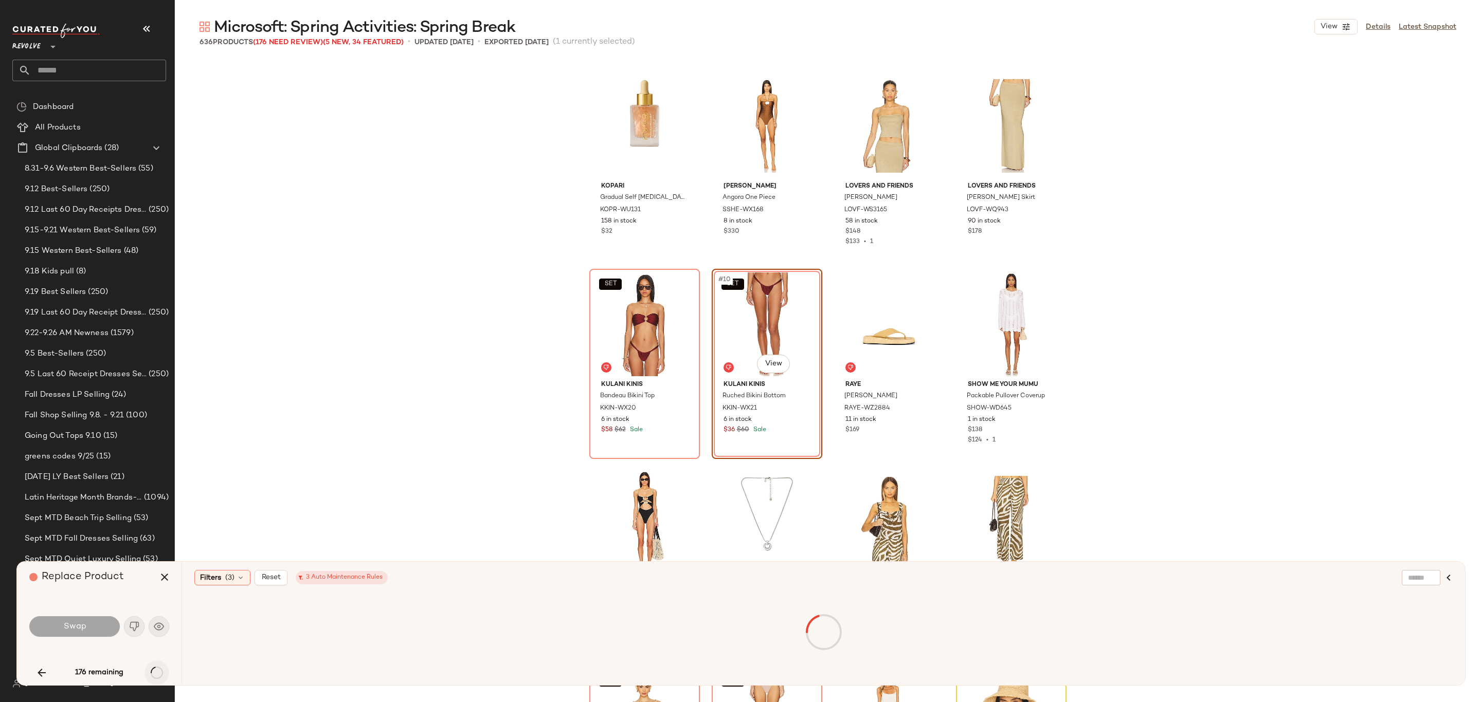
click at [156, 676] on div "176 remaining" at bounding box center [99, 673] width 140 height 25
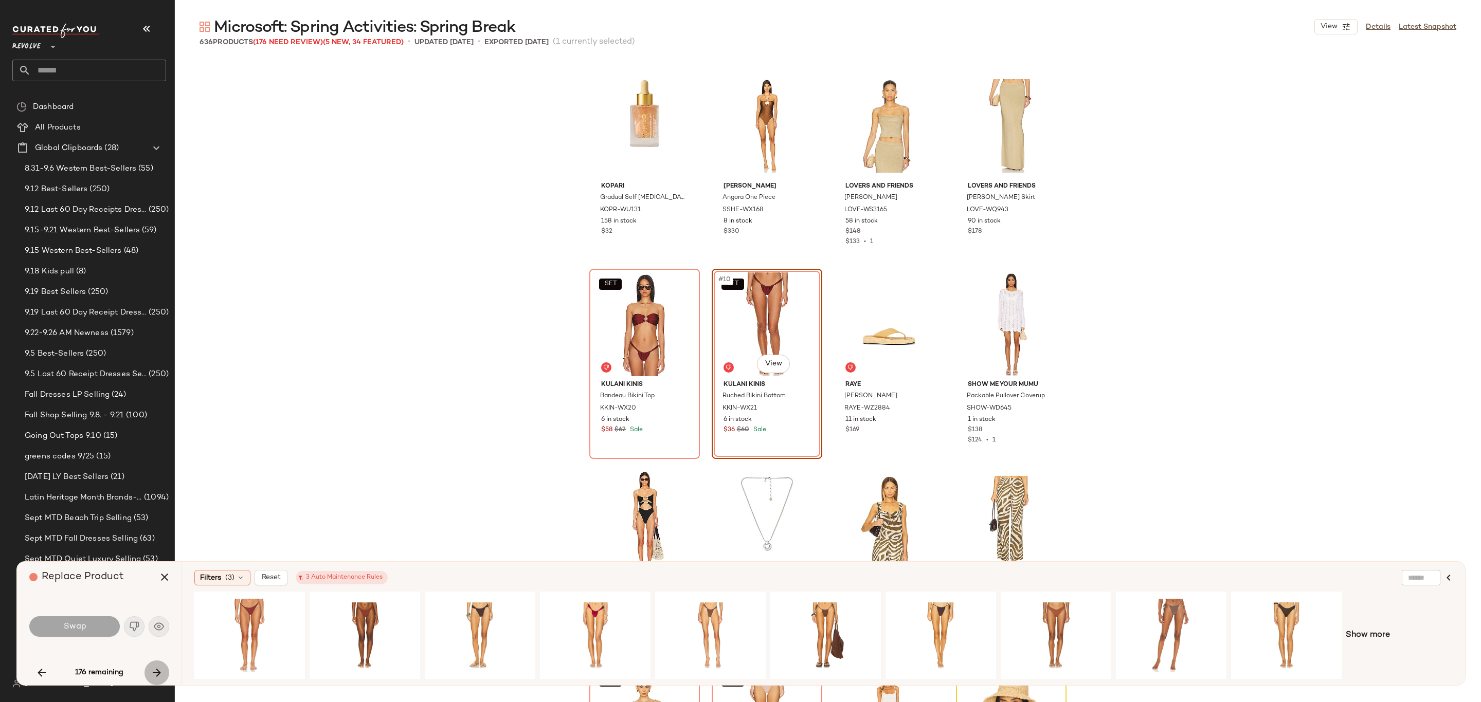
click at [159, 674] on icon "button" at bounding box center [157, 673] width 12 height 12
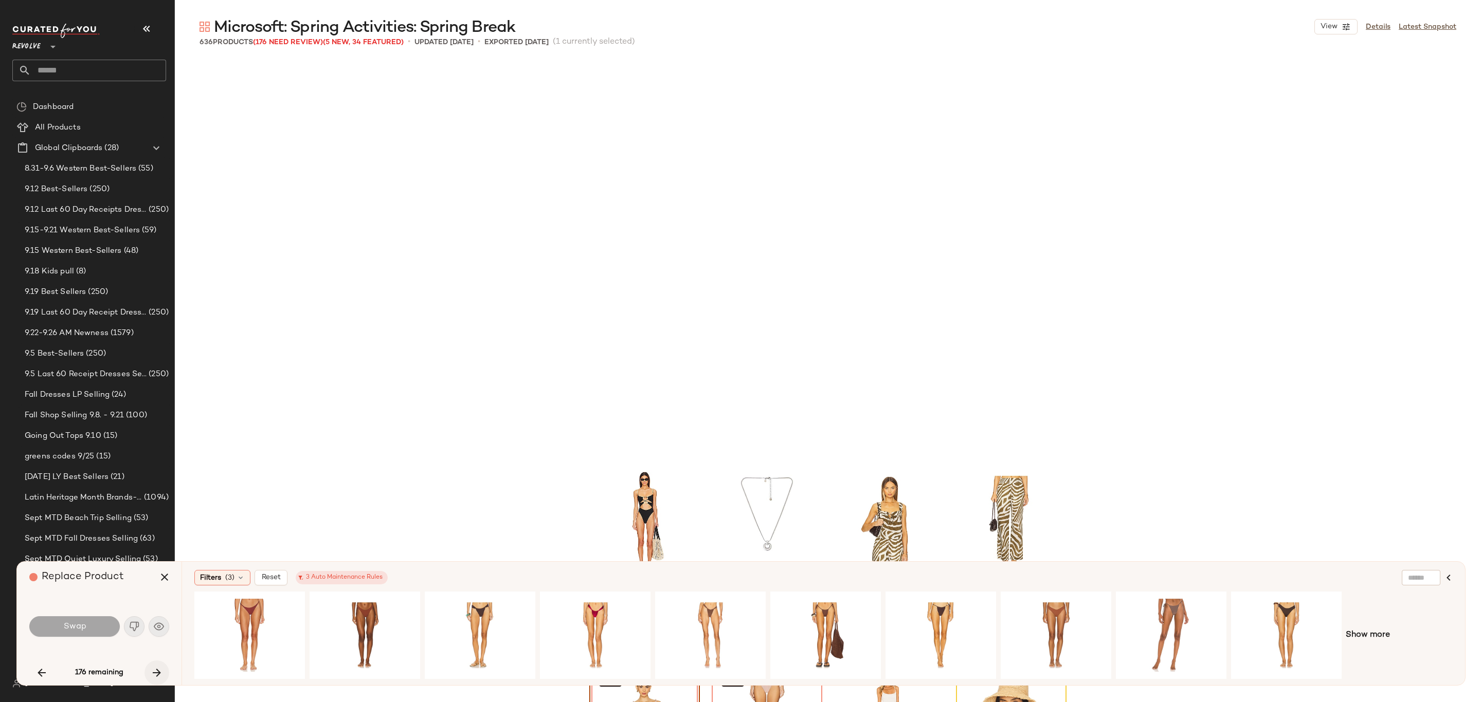
scroll to position [595, 0]
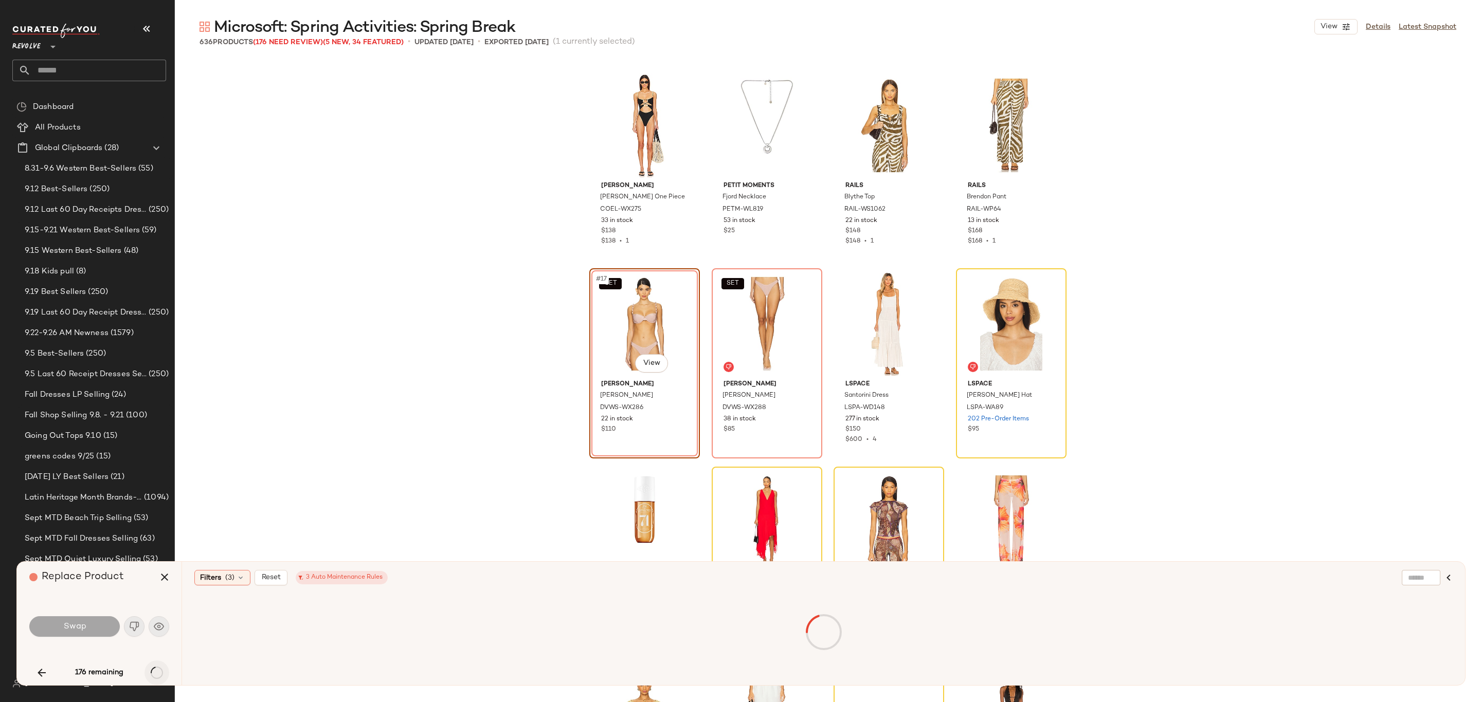
click at [159, 674] on div "176 remaining" at bounding box center [99, 673] width 140 height 25
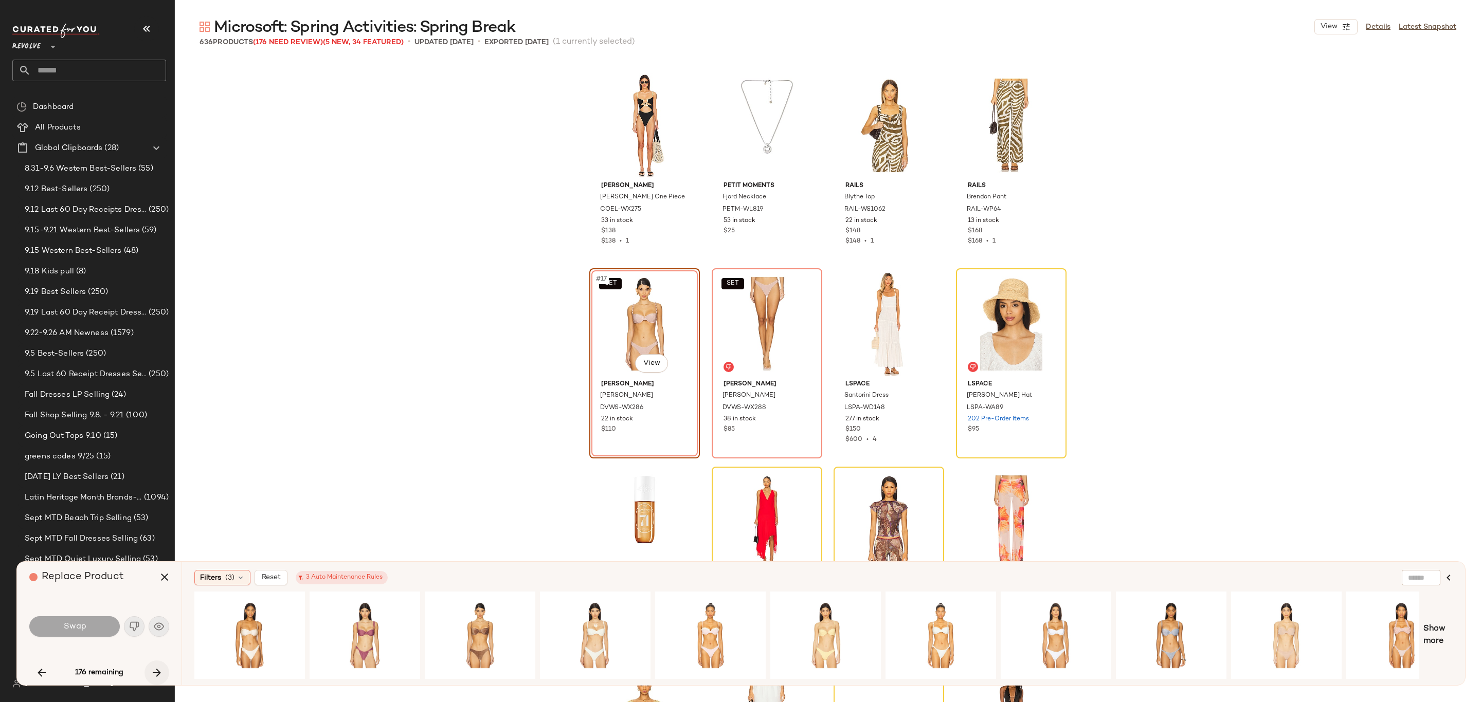
click at [157, 671] on icon "button" at bounding box center [157, 673] width 12 height 12
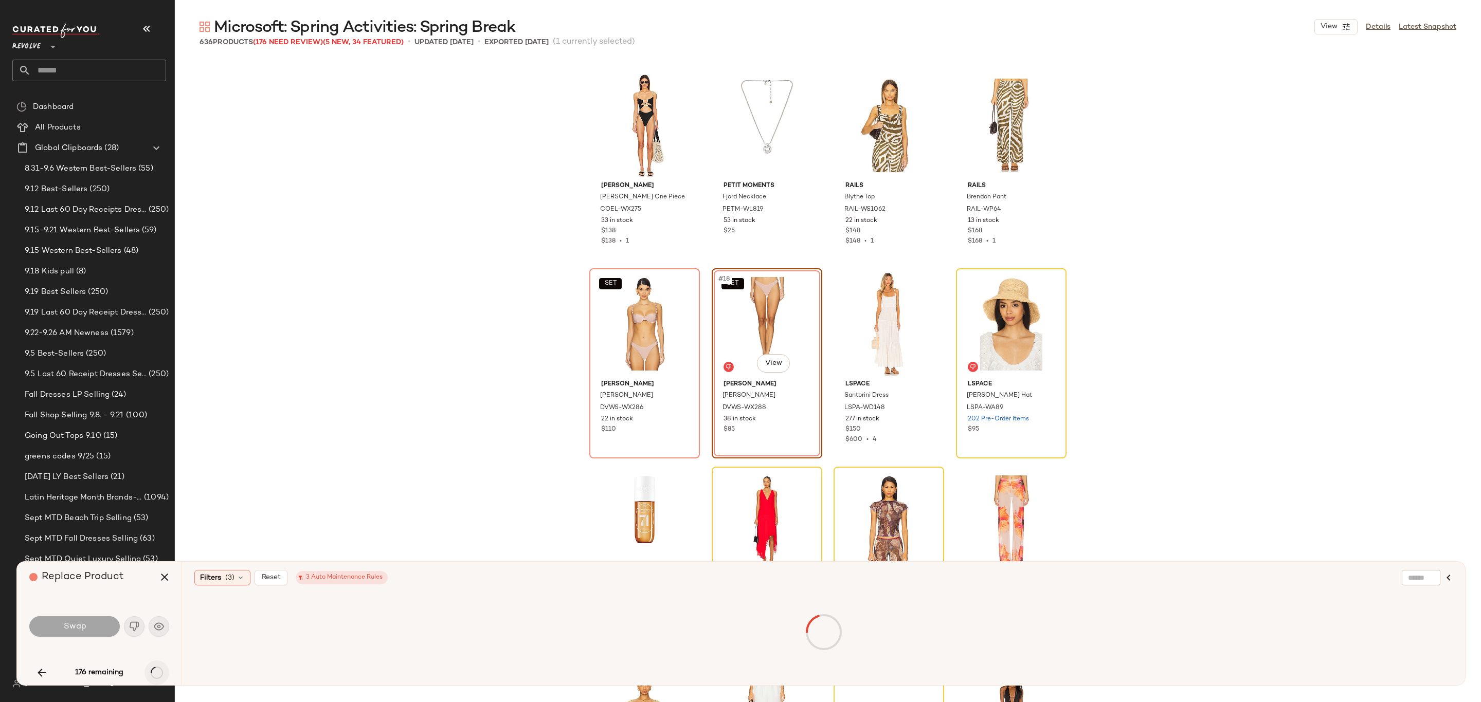
click at [157, 671] on div "176 remaining" at bounding box center [99, 673] width 140 height 25
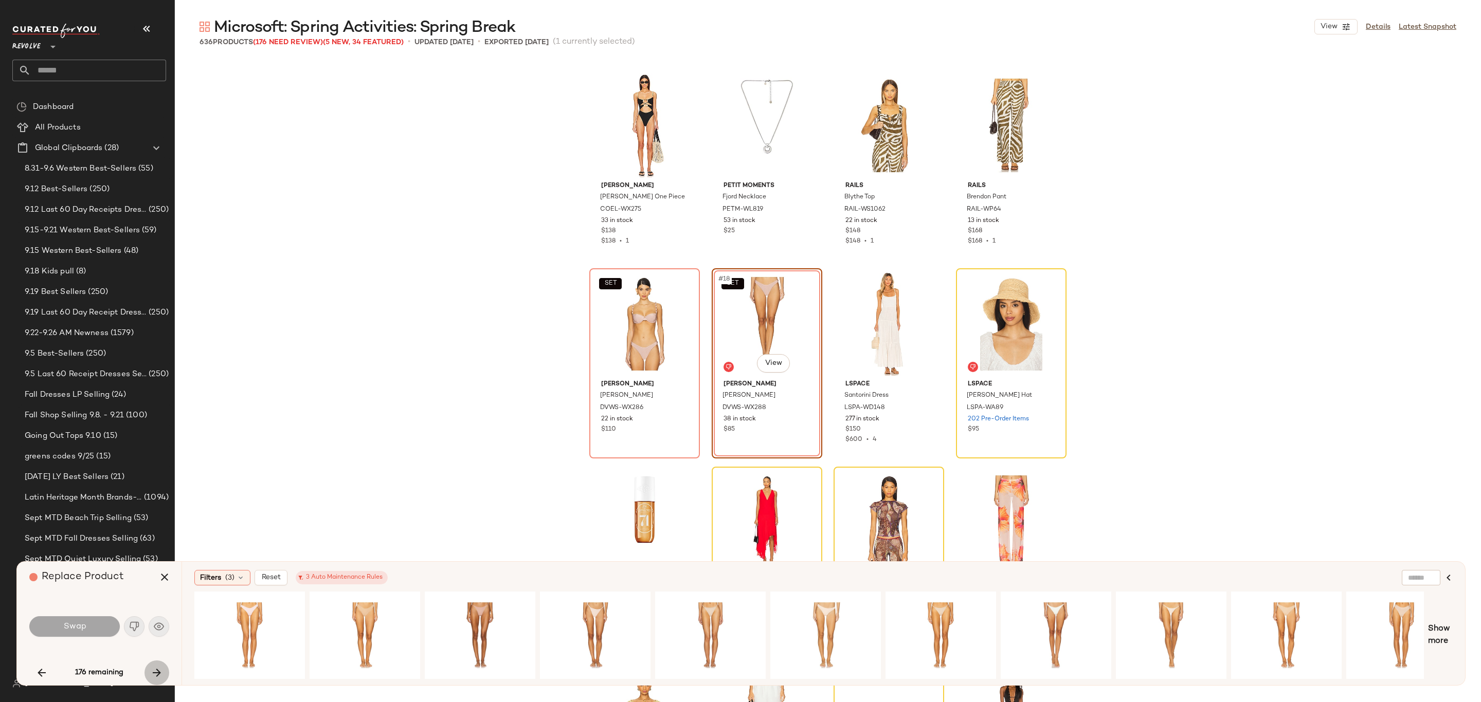
click at [159, 671] on icon "button" at bounding box center [157, 673] width 12 height 12
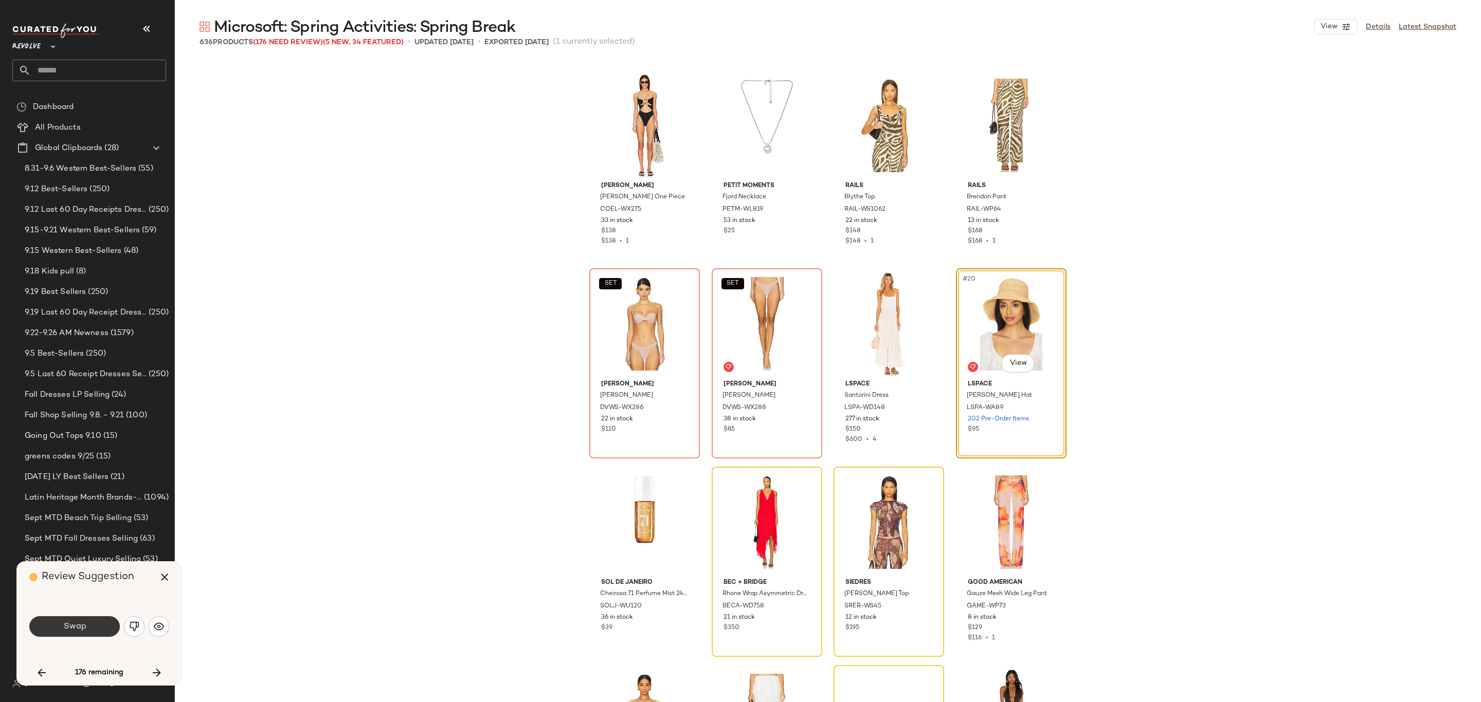
click at [84, 624] on span "Swap" at bounding box center [74, 627] width 23 height 10
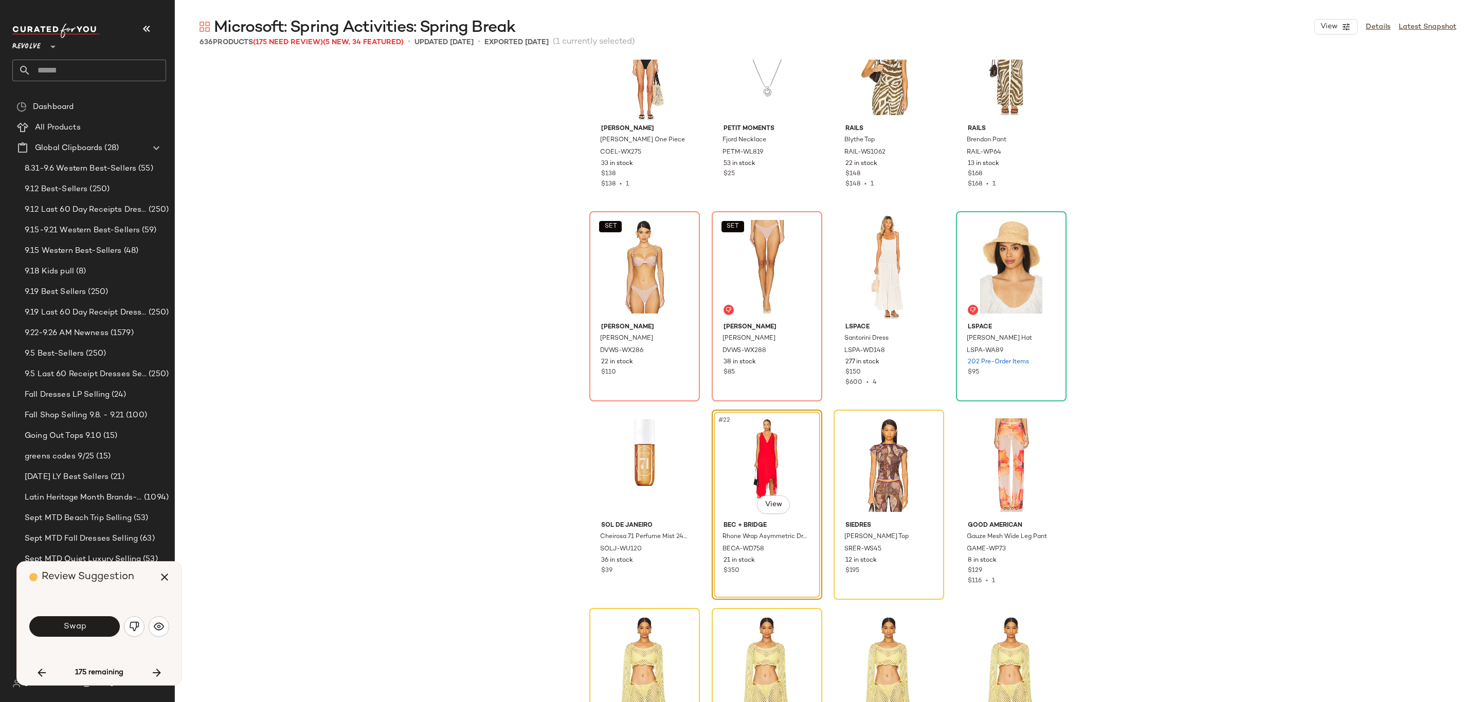
scroll to position [755, 0]
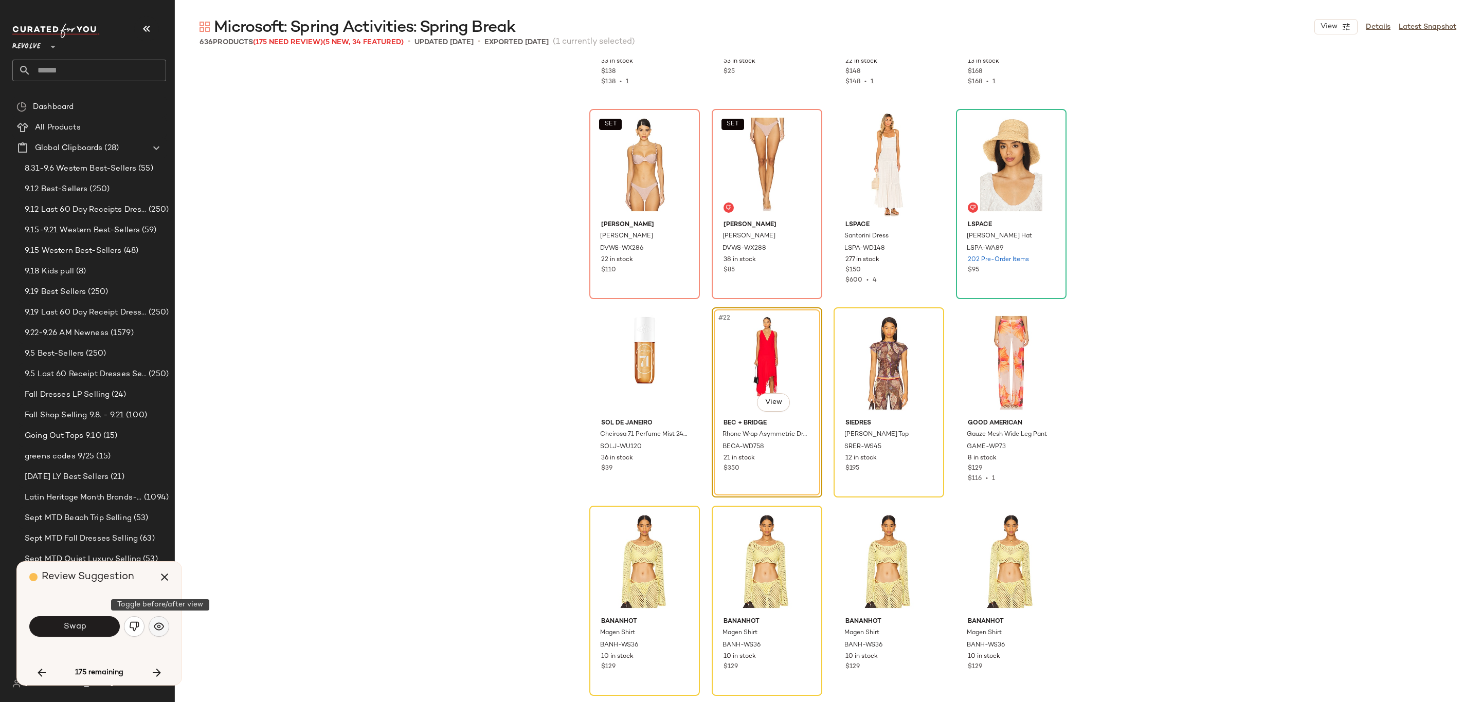
click at [159, 626] on img "button" at bounding box center [159, 627] width 10 height 10
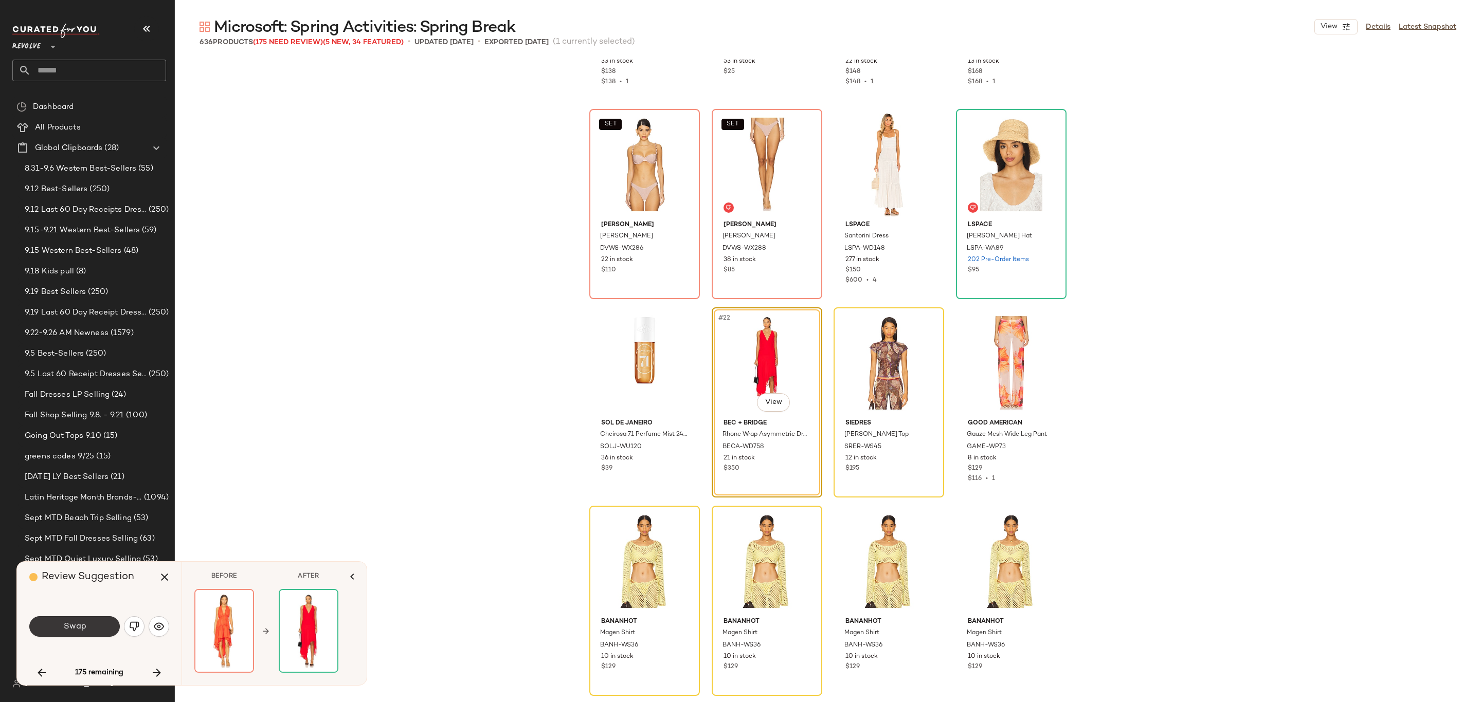
click at [83, 618] on button "Swap" at bounding box center [74, 626] width 90 height 21
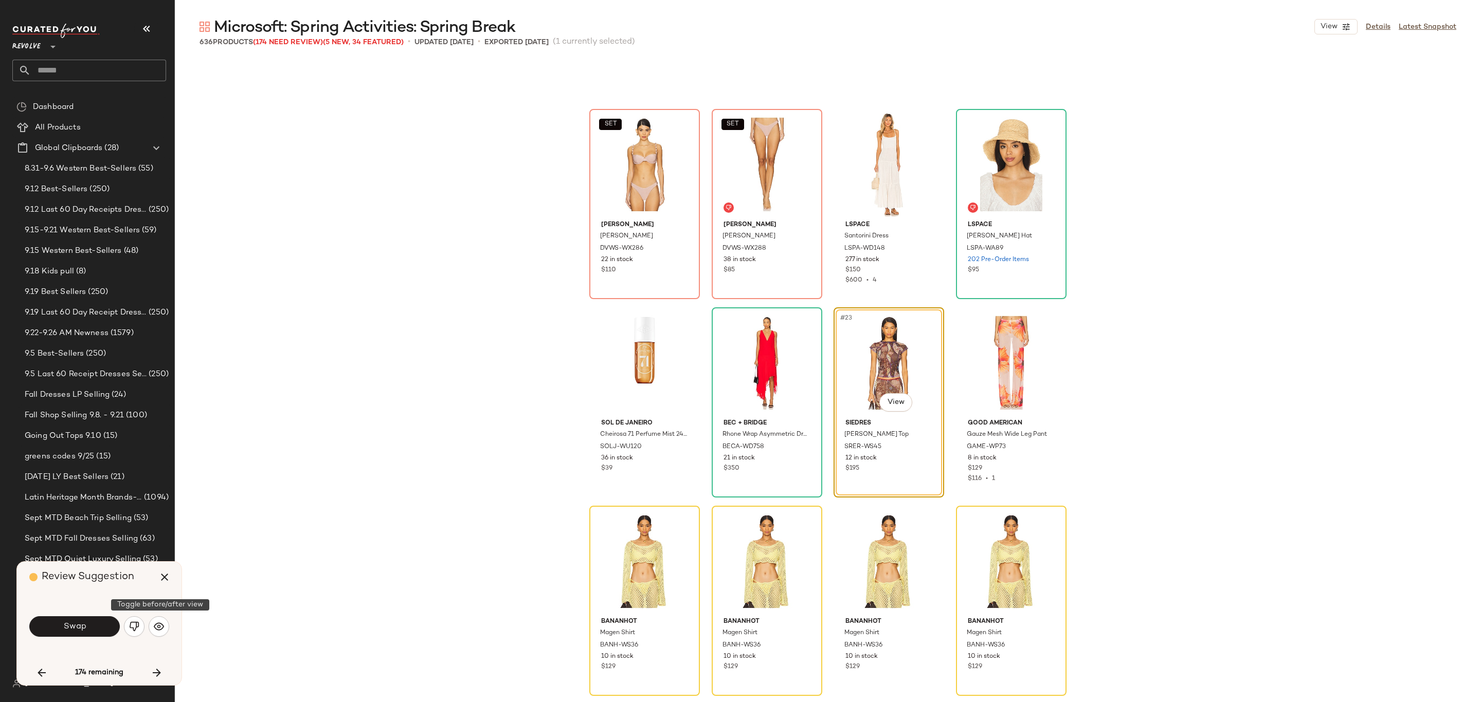
scroll to position [793, 0]
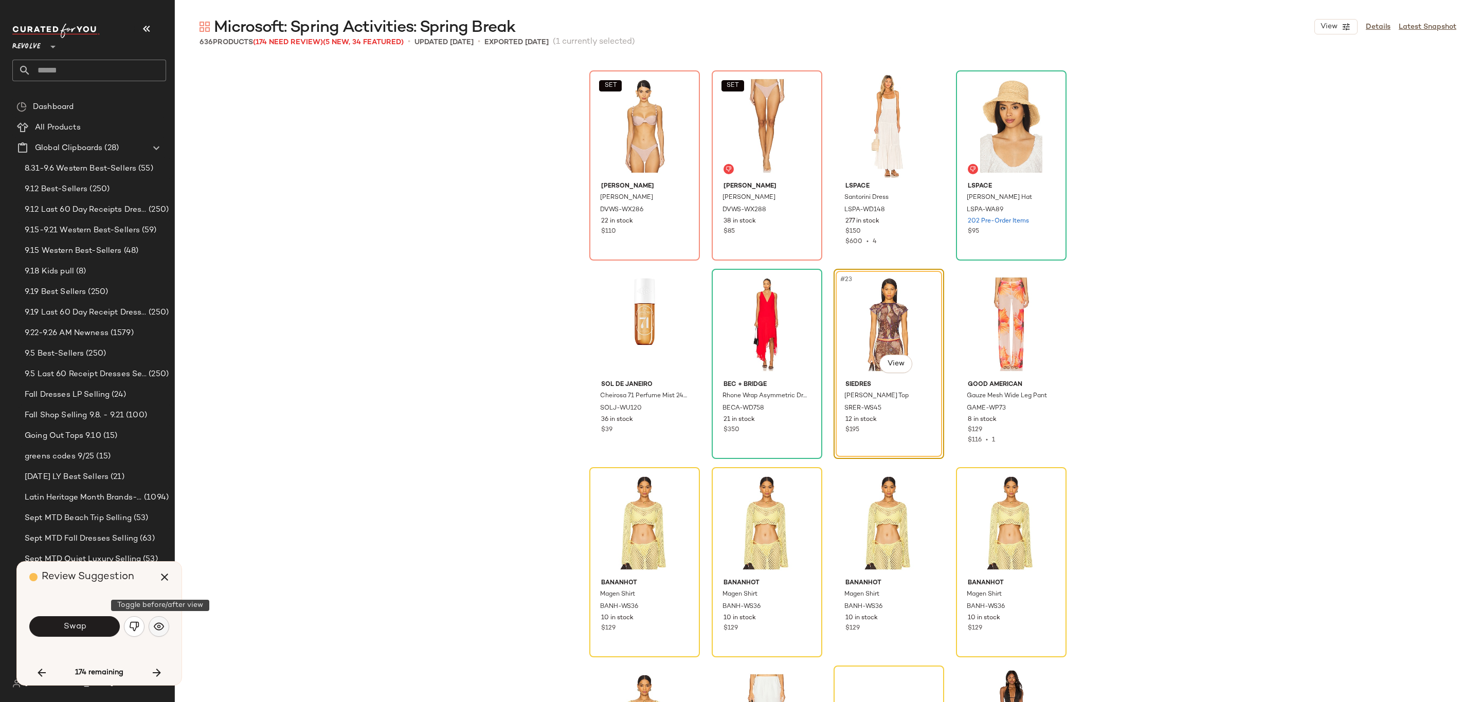
click at [167, 624] on button "button" at bounding box center [159, 626] width 21 height 21
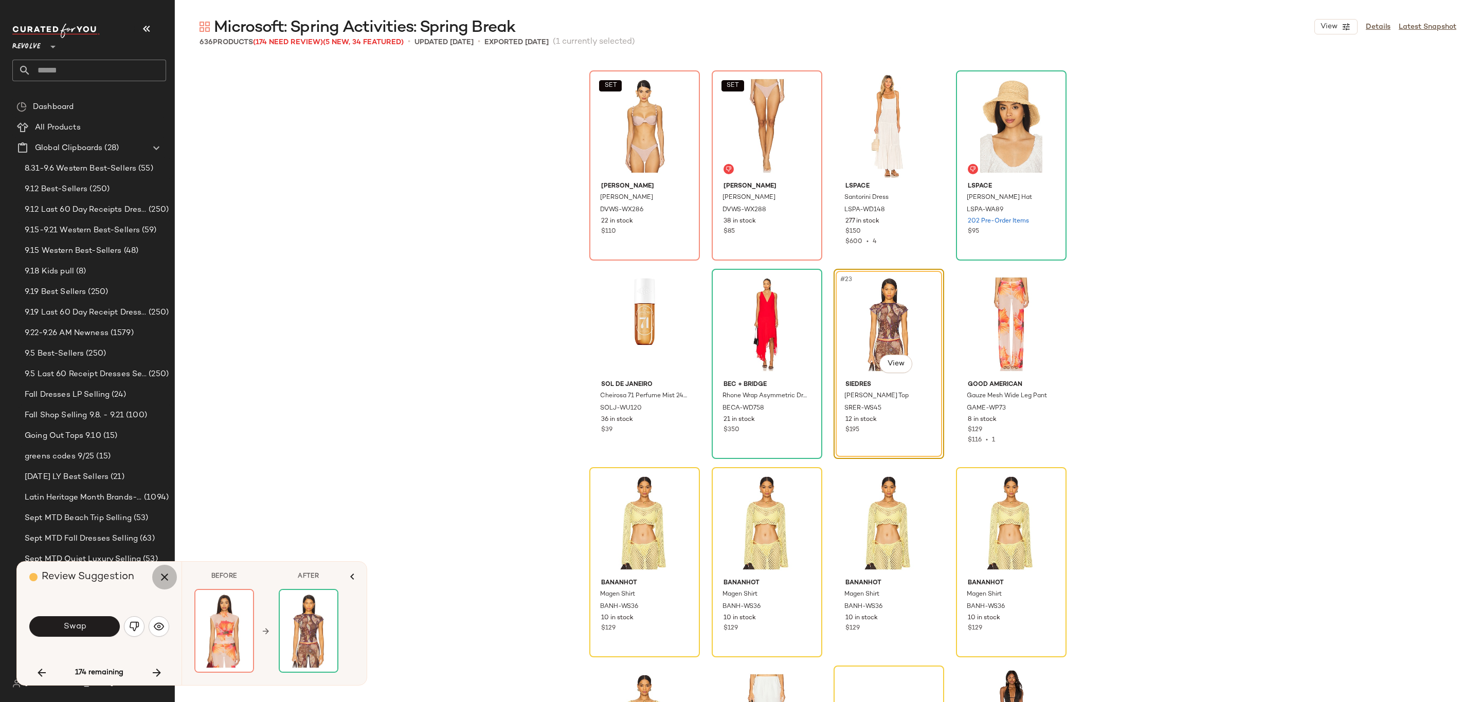
click at [166, 578] on icon "button" at bounding box center [164, 577] width 12 height 12
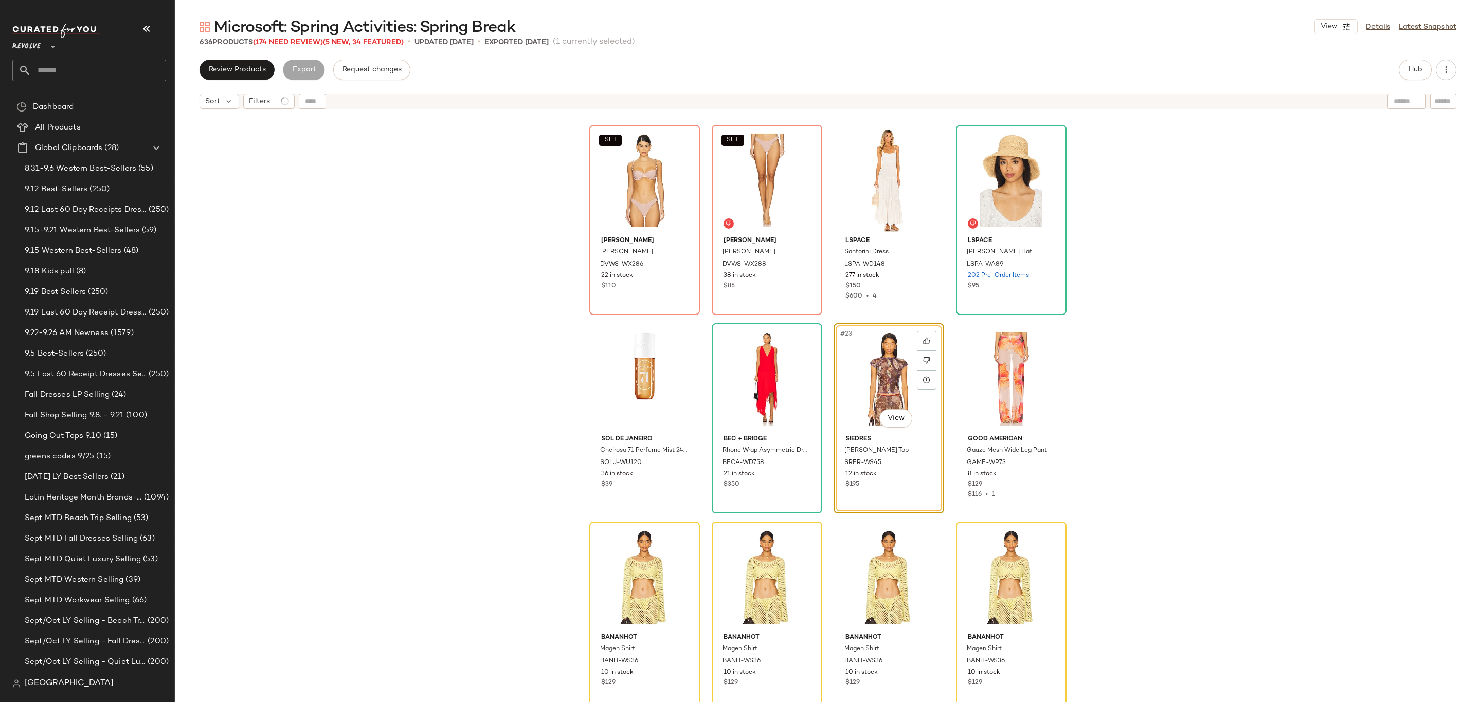
drag, startPoint x: 867, startPoint y: 367, endPoint x: 876, endPoint y: 359, distance: 10.9
click at [868, 367] on div "#23 View" at bounding box center [888, 379] width 103 height 104
click at [1416, 74] on span "Hub" at bounding box center [1415, 70] width 14 height 8
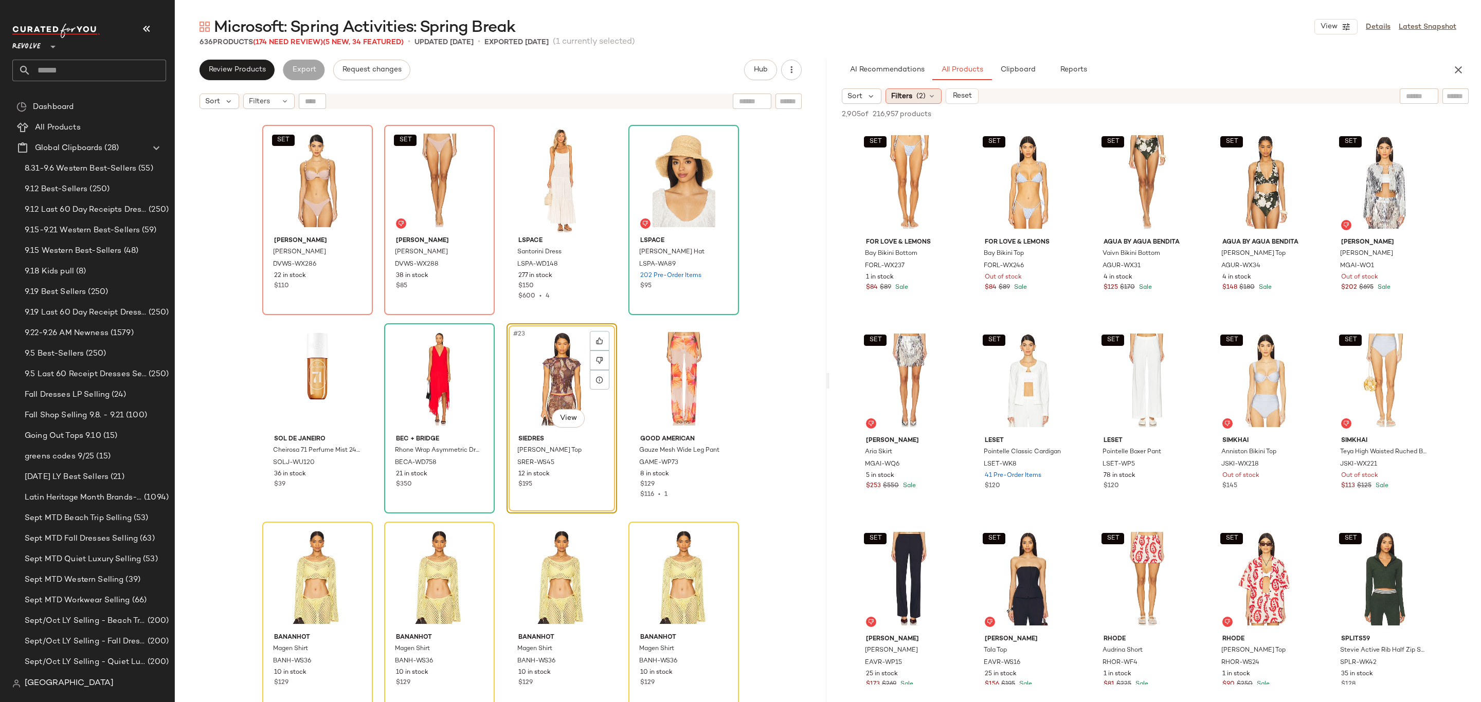
click at [910, 93] on span "Filters" at bounding box center [901, 96] width 21 height 11
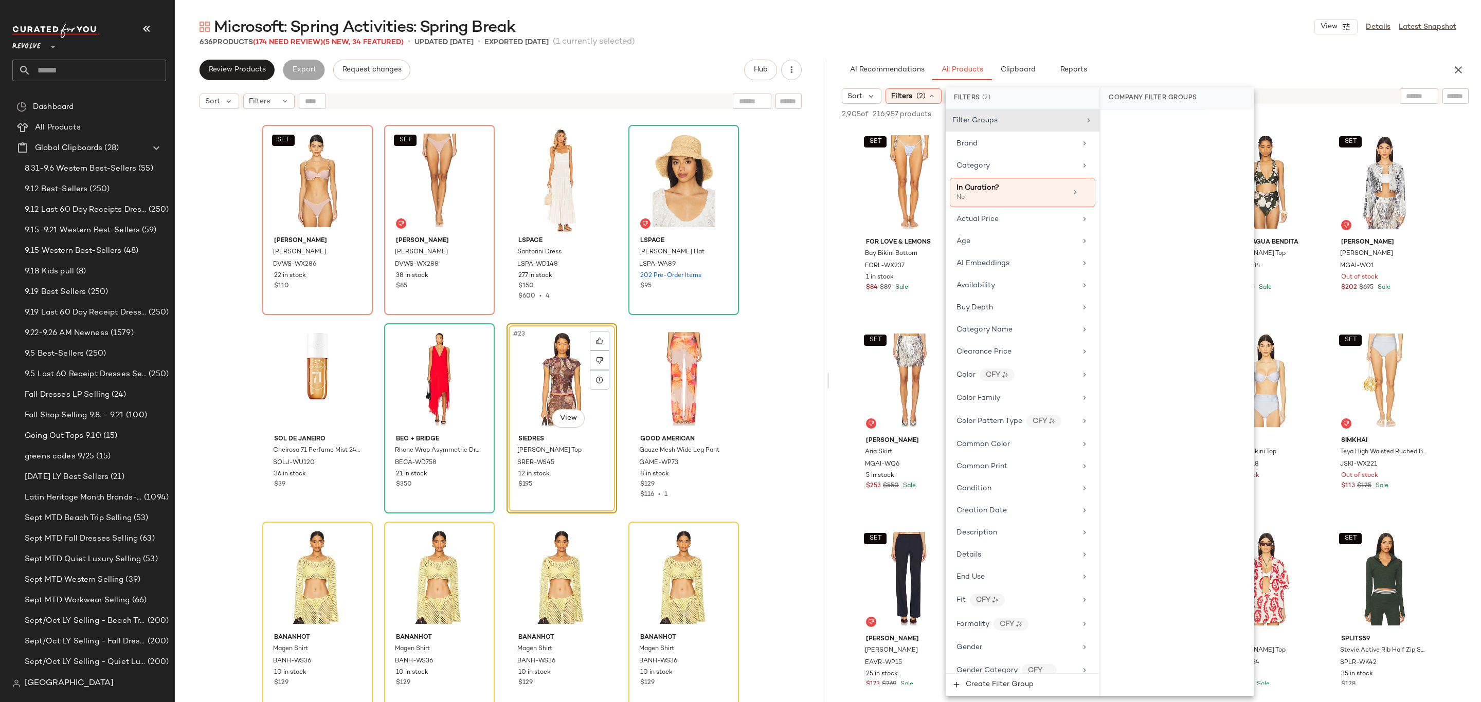
click at [1198, 58] on div "Microsoft: Spring Activities: Spring Break View Details Latest Snapshot 636 Pro…" at bounding box center [828, 359] width 1306 height 686
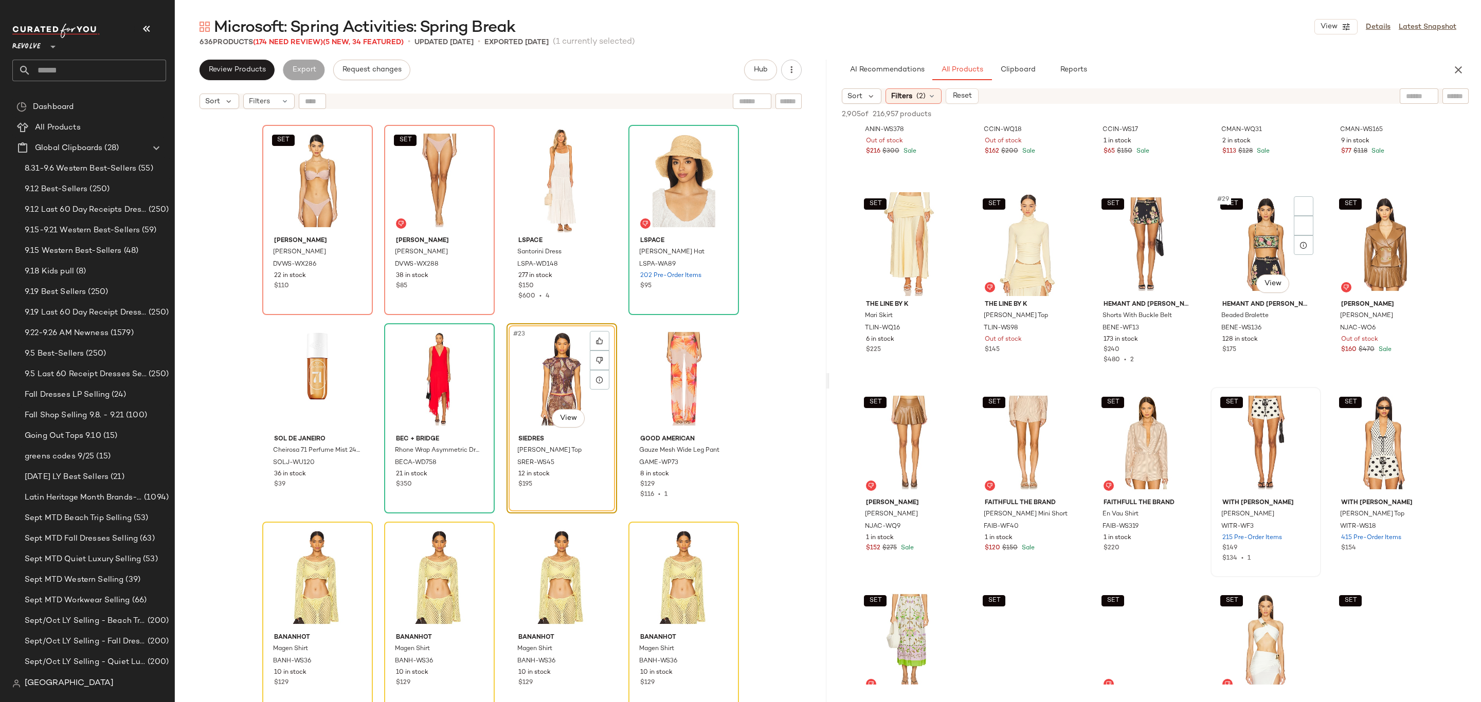
scroll to position [1003, 0]
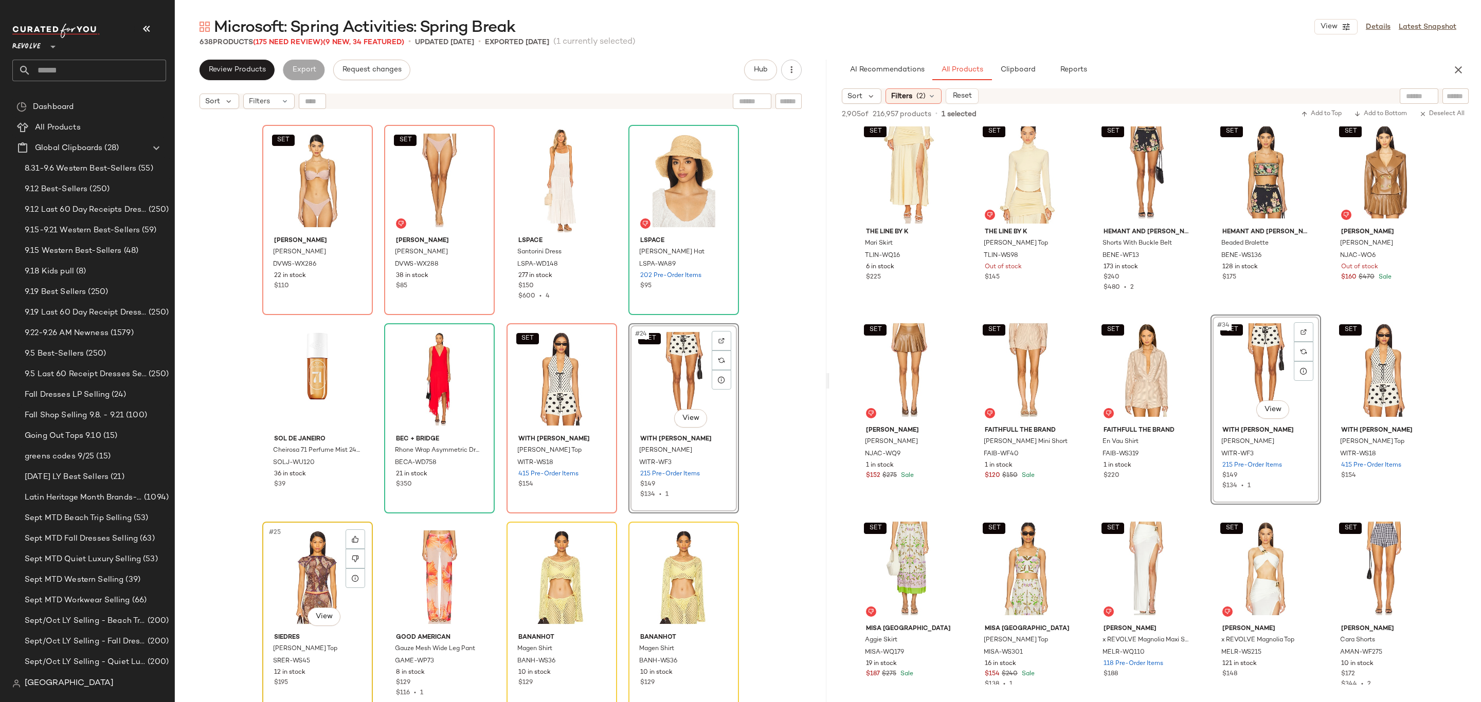
click at [279, 585] on div "#25 View" at bounding box center [317, 577] width 103 height 104
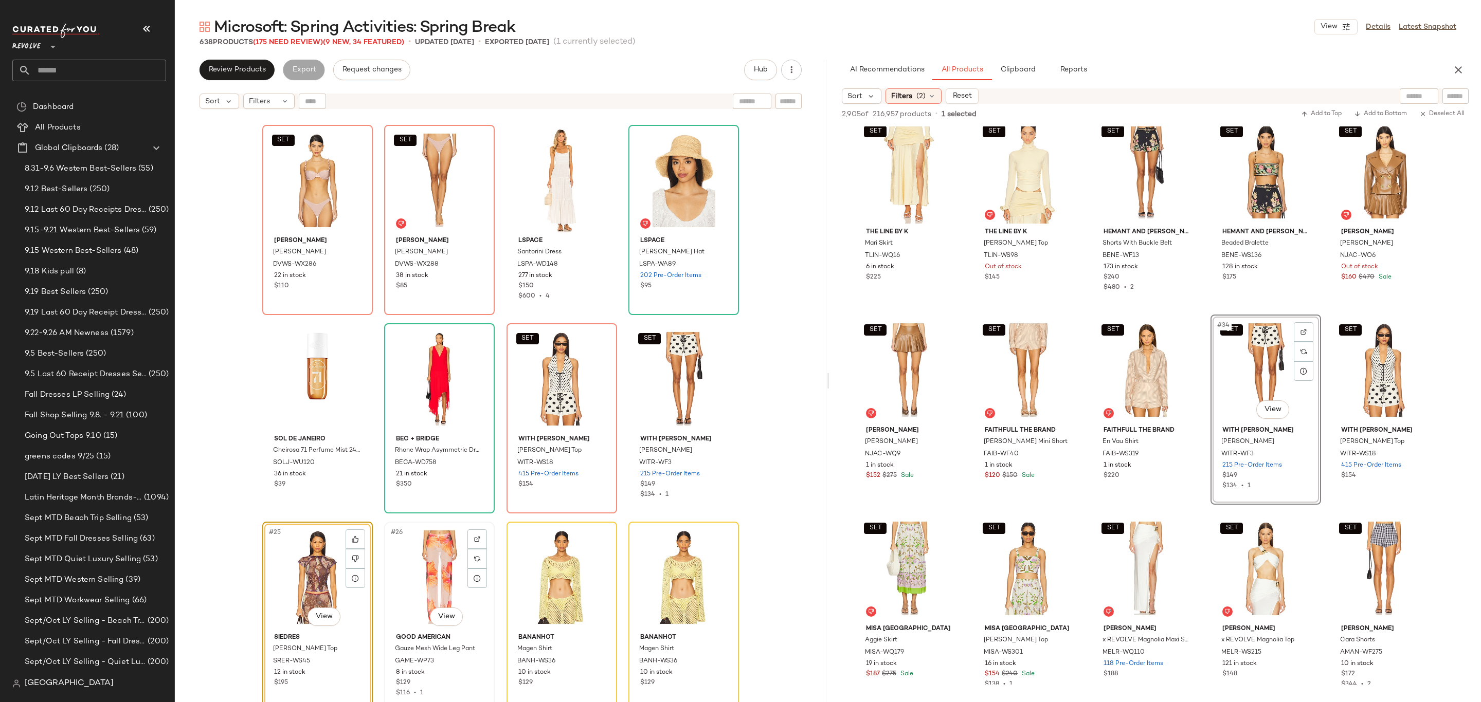
click at [433, 589] on div "#26 View" at bounding box center [439, 577] width 103 height 104
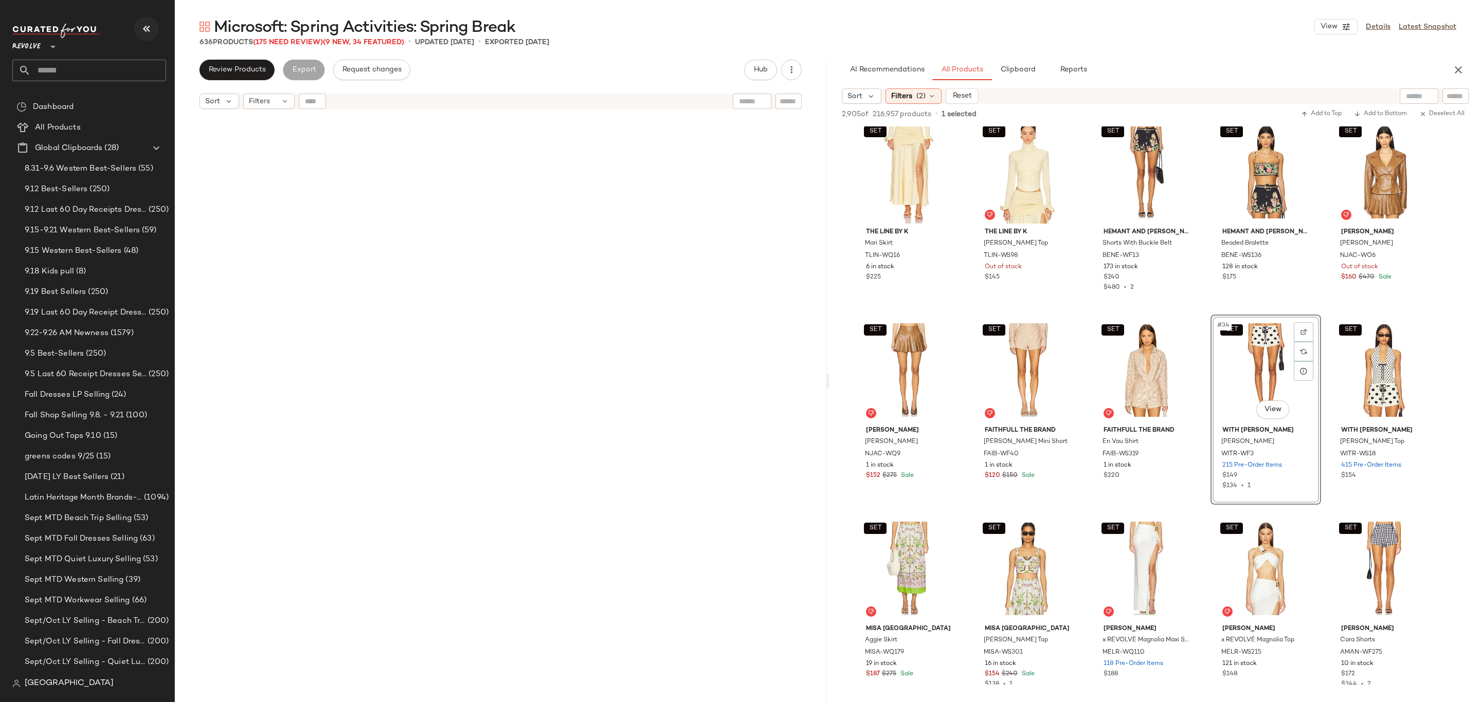
scroll to position [6627, 0]
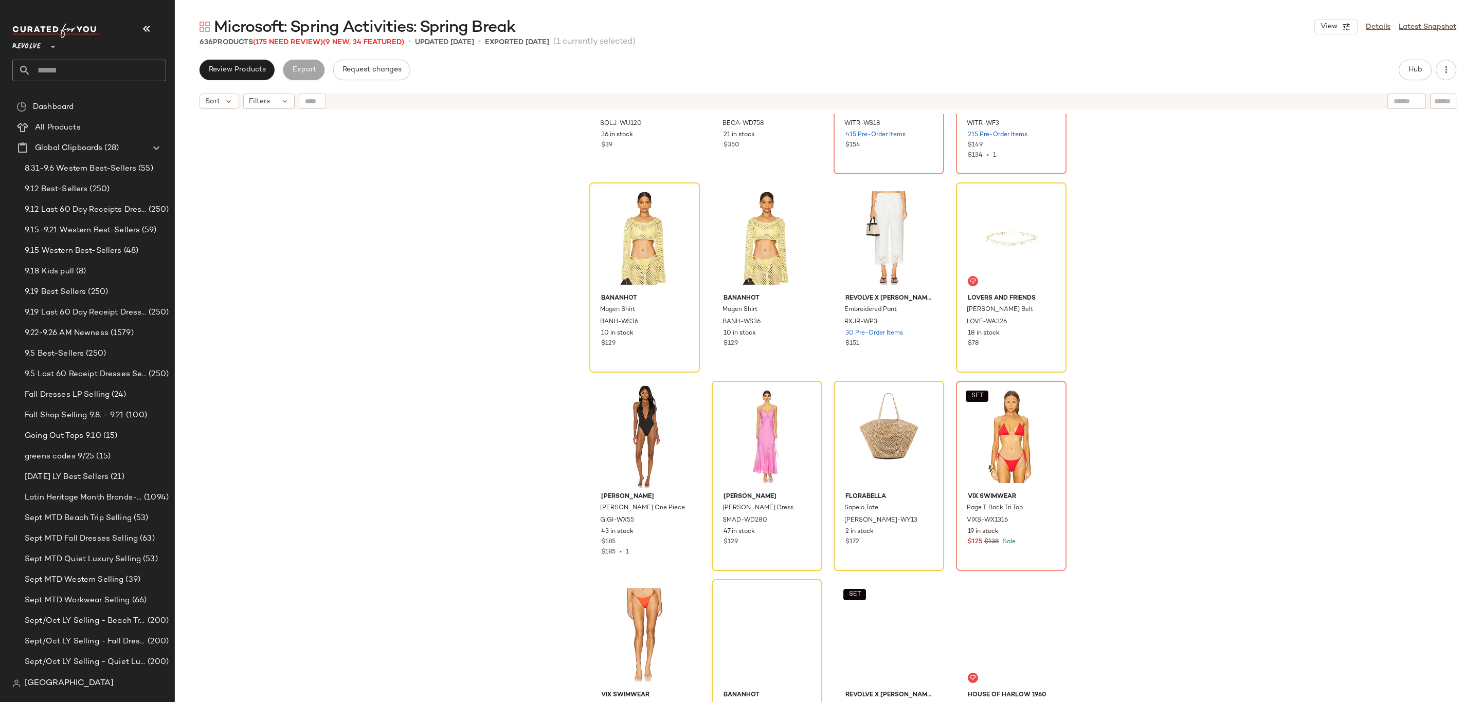
scroll to position [1153, 0]
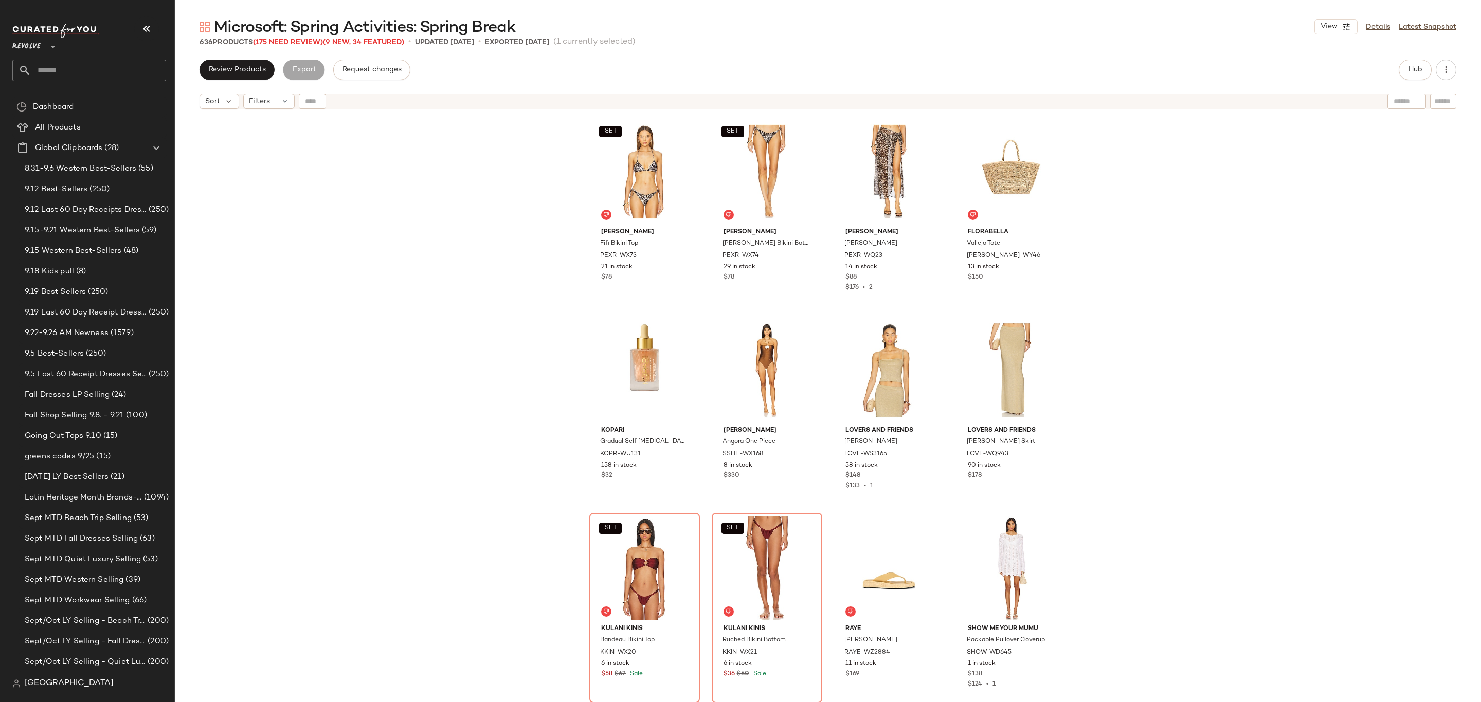
click at [292, 182] on div "SET PEIXOTO Fifi Bikini Top PEXR-WX73 21 in stock $78 SET PEIXOTO Tonie Bikini …" at bounding box center [828, 421] width 1306 height 614
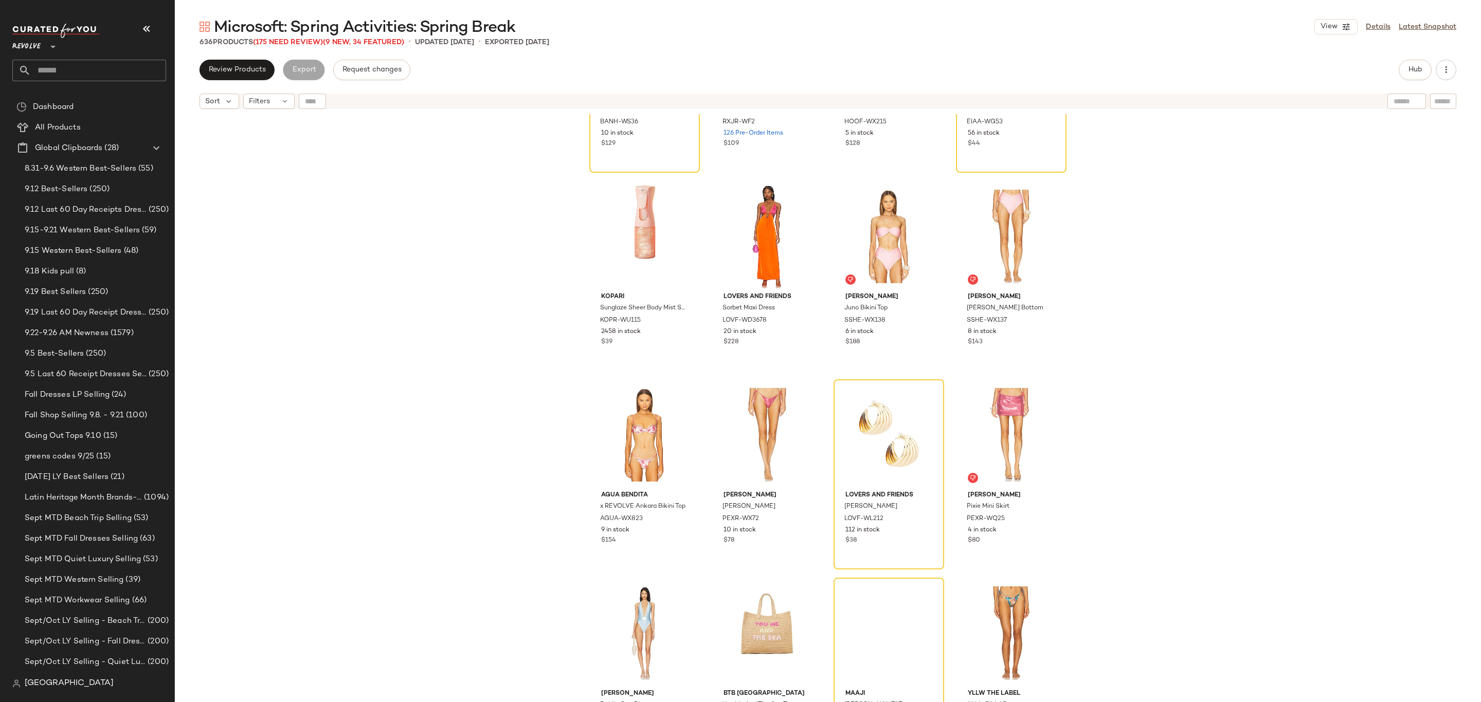
scroll to position [1774, 0]
